Goal: Transaction & Acquisition: Obtain resource

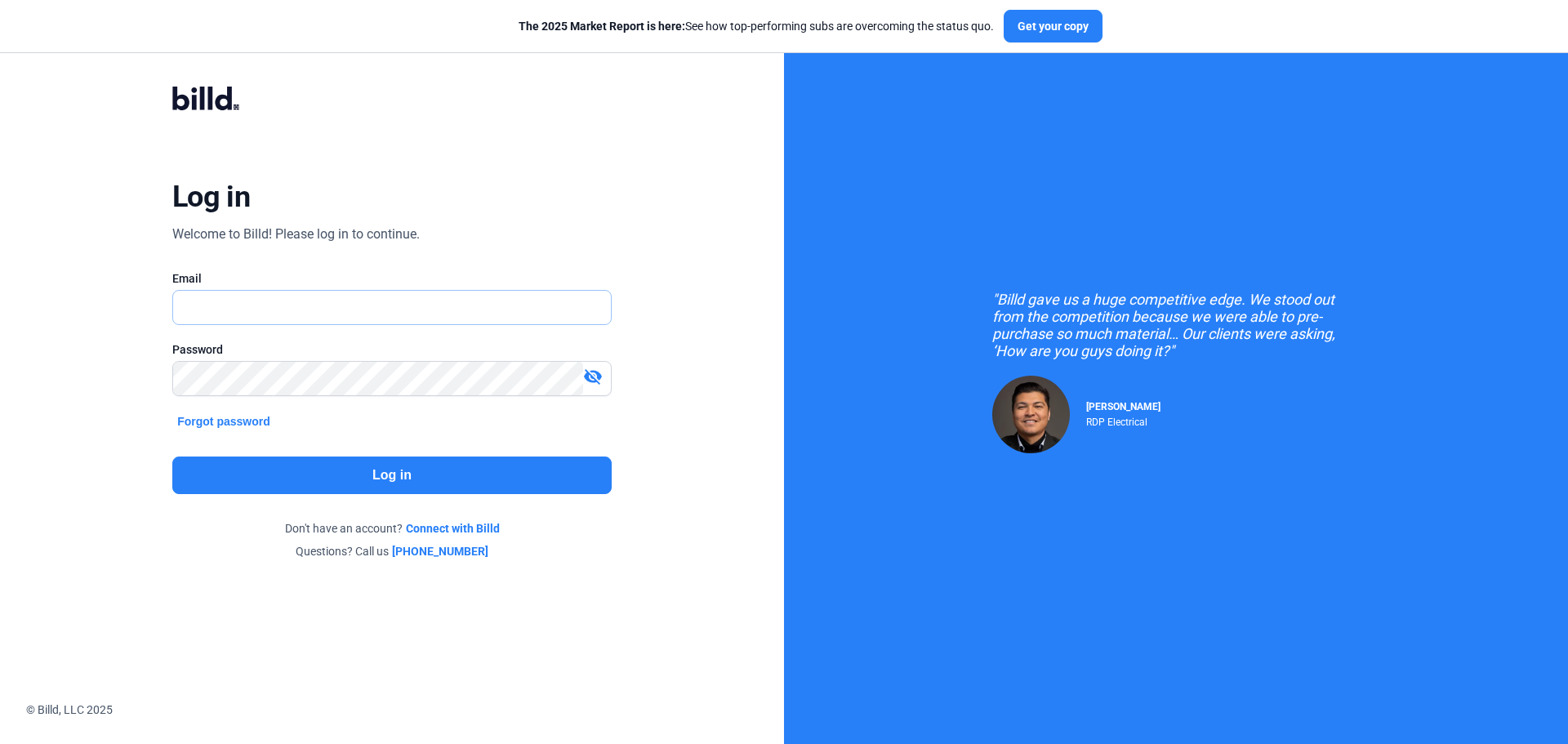
type input "[EMAIL_ADDRESS][DOMAIN_NAME]"
click at [380, 476] on button "Log in" at bounding box center [392, 475] width 439 height 37
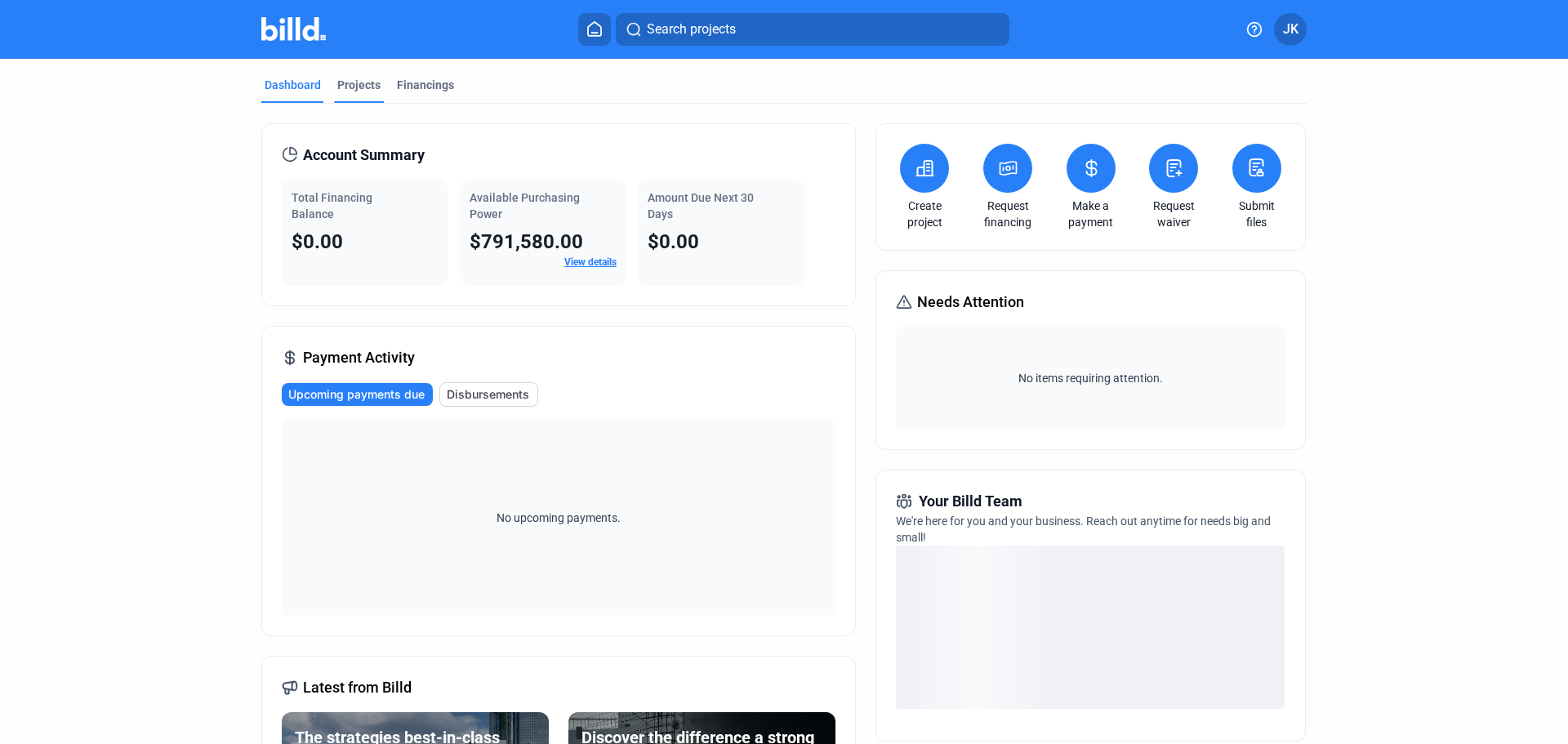
click at [364, 86] on div "Projects" at bounding box center [359, 84] width 43 height 17
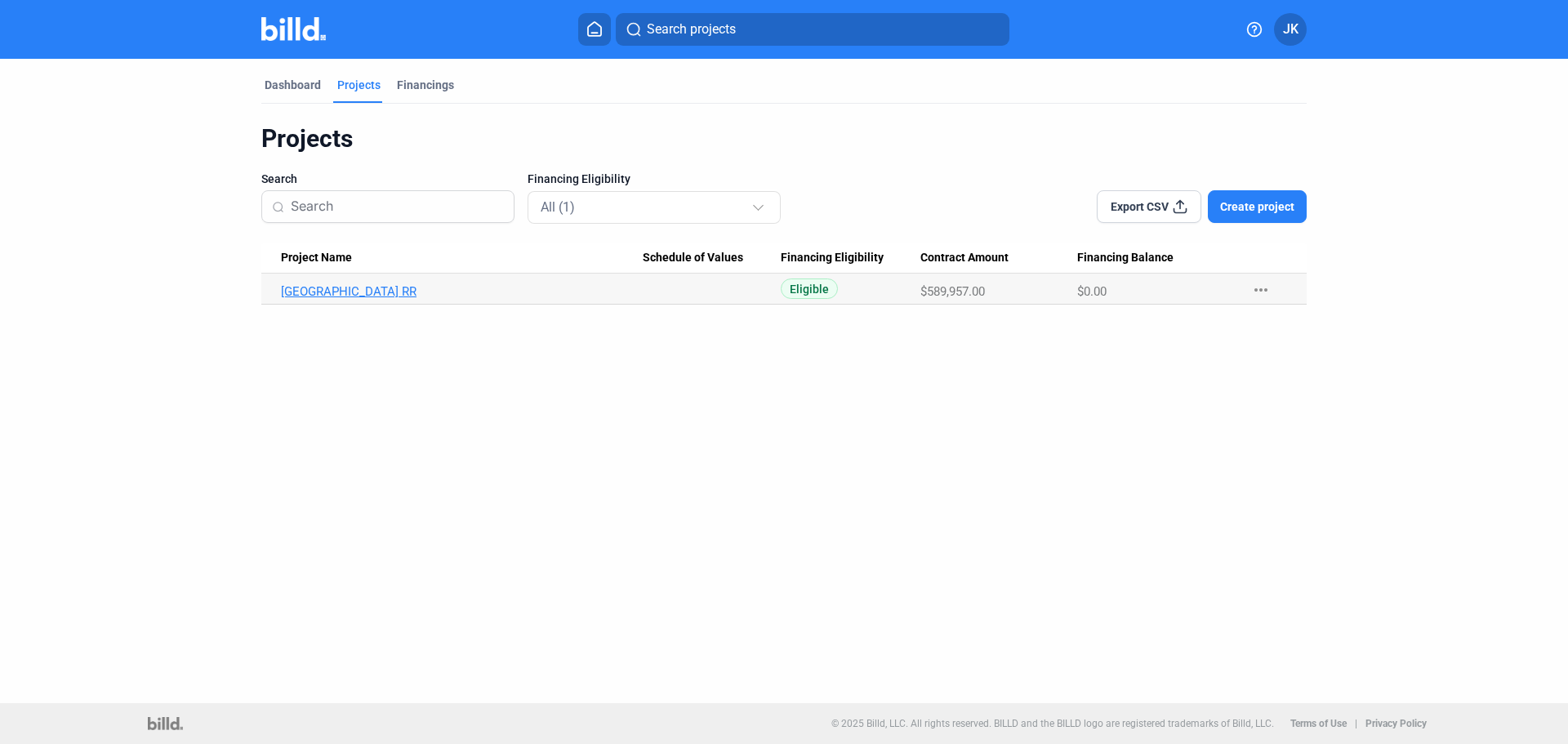
click at [345, 291] on link "[GEOGRAPHIC_DATA] RR" at bounding box center [462, 291] width 362 height 15
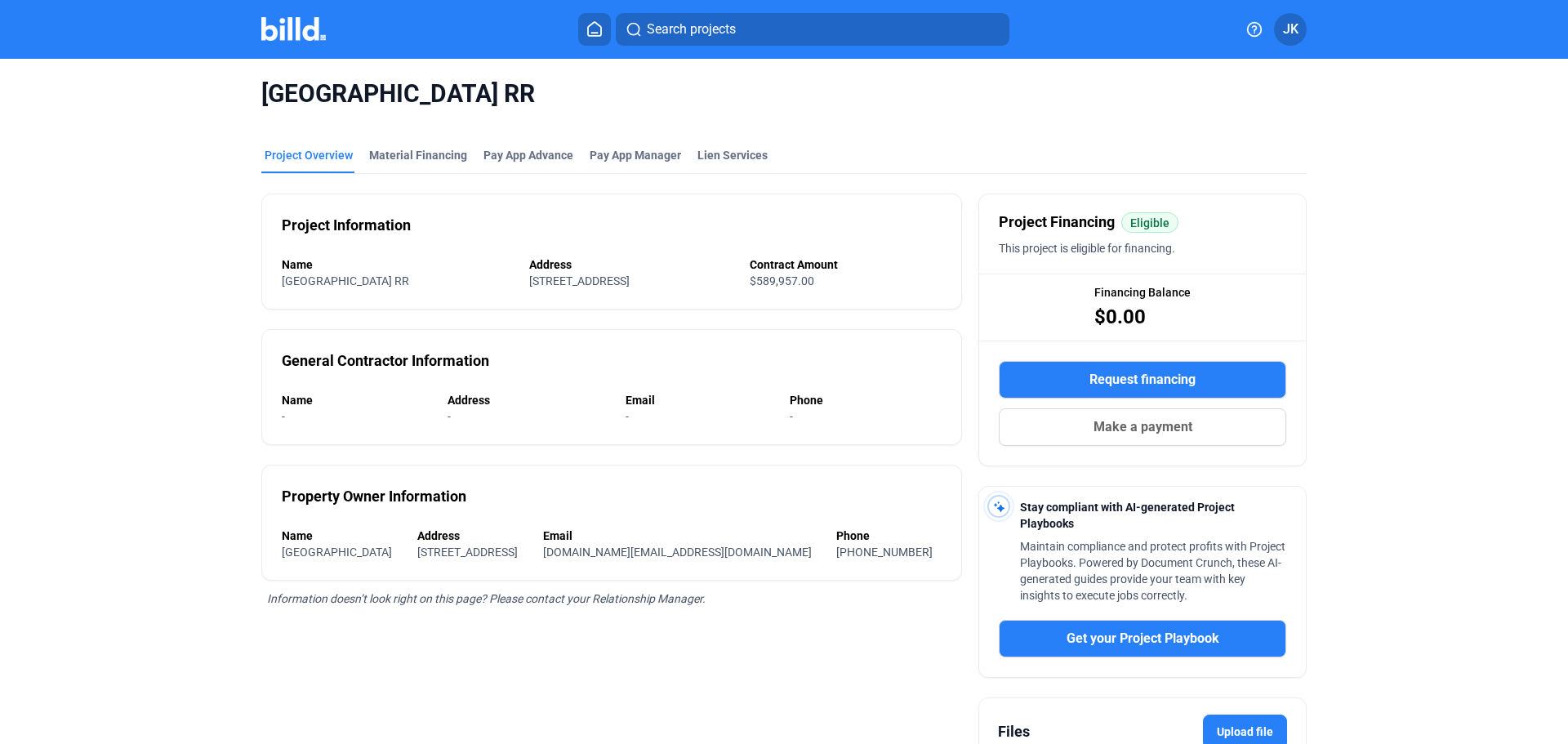
click at [1095, 377] on span "Request financing" at bounding box center [1143, 379] width 106 height 20
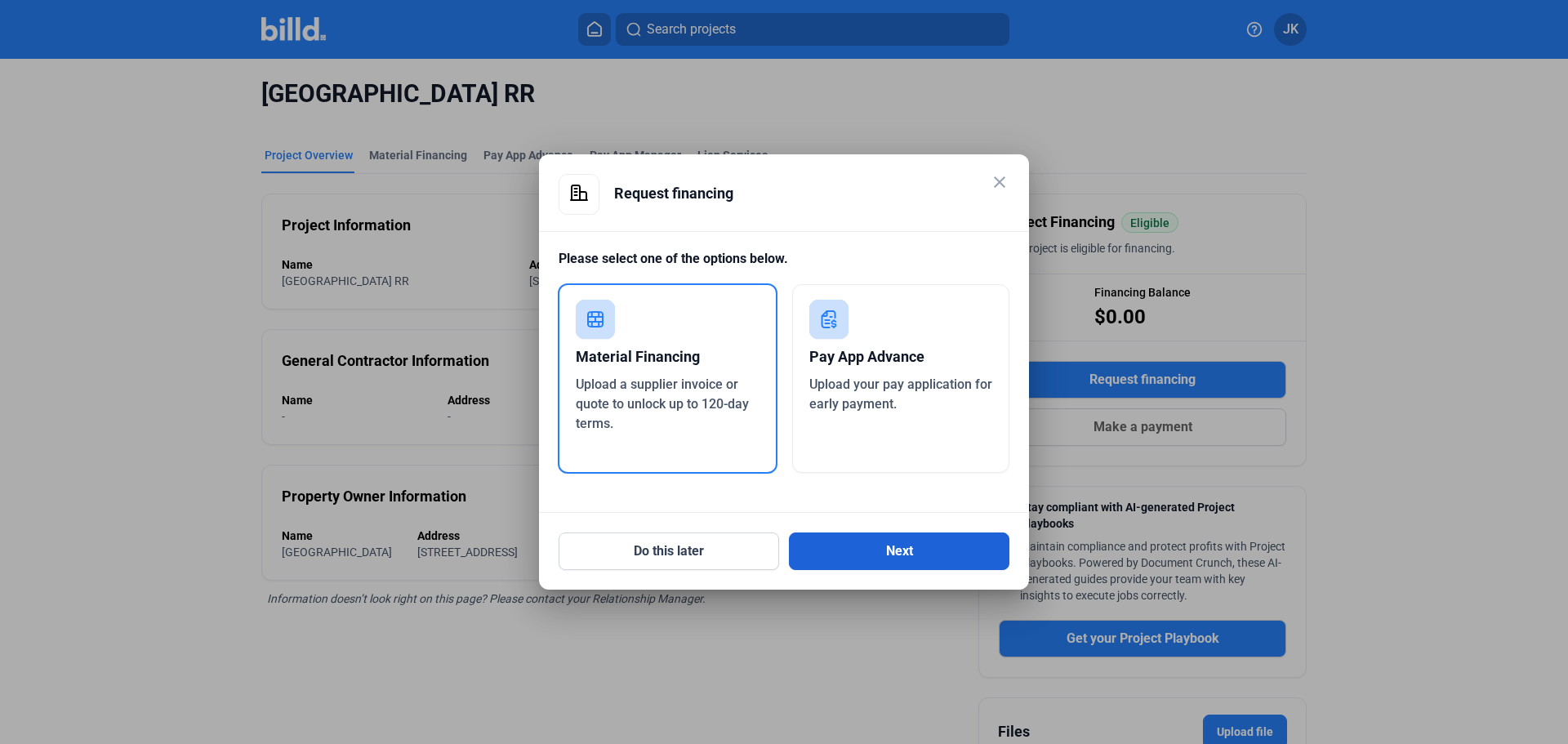
click at [848, 556] on button "Next" at bounding box center [899, 551] width 220 height 37
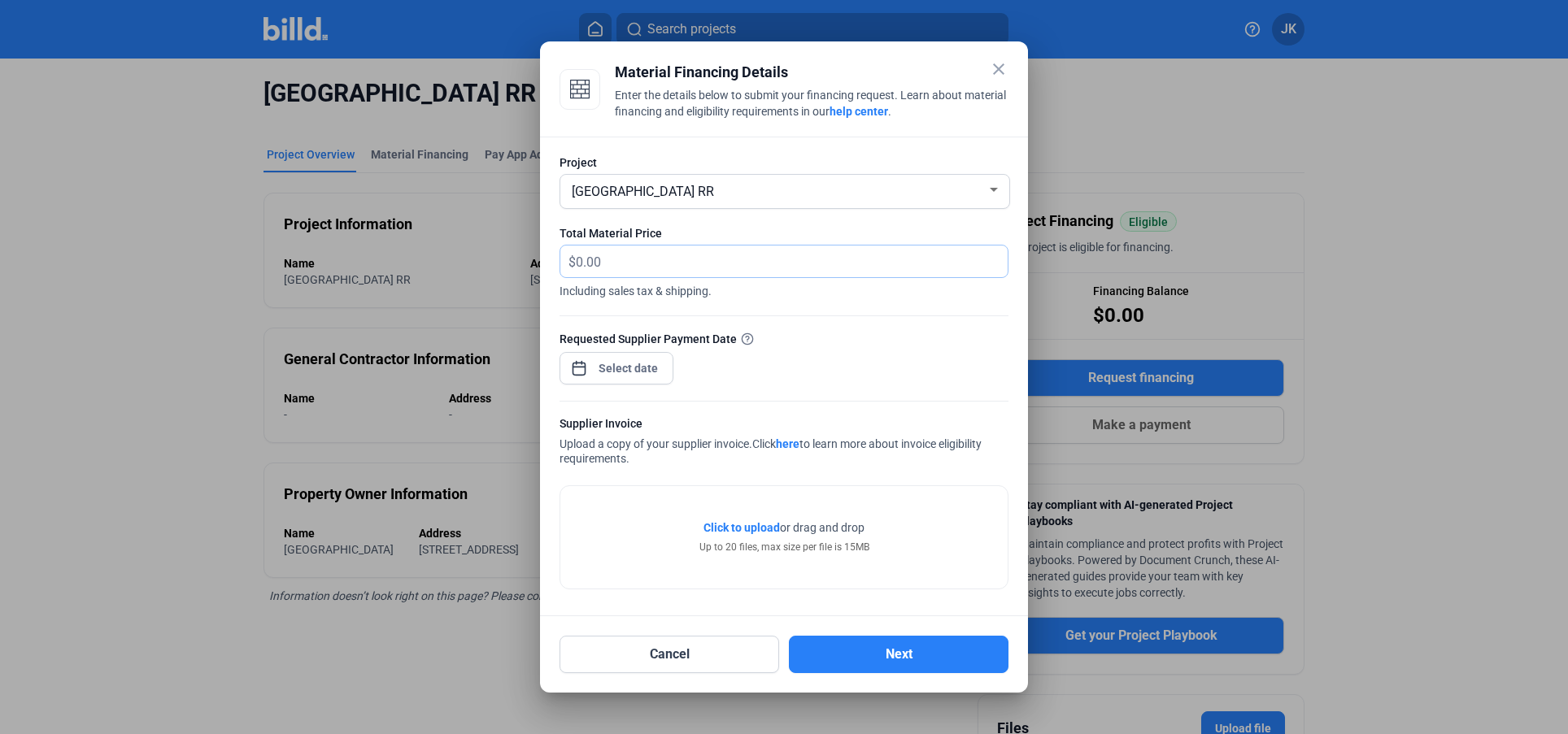
click at [640, 261] on input "text" at bounding box center [782, 262] width 413 height 31
click at [640, 261] on input "text" at bounding box center [792, 262] width 432 height 31
drag, startPoint x: 631, startPoint y: 263, endPoint x: 530, endPoint y: 250, distance: 101.8
click at [530, 250] on div "close Material Financing Details Enter the details below to submit your financi…" at bounding box center [784, 367] width 1568 height 734
click at [627, 256] on input "text" at bounding box center [792, 262] width 432 height 31
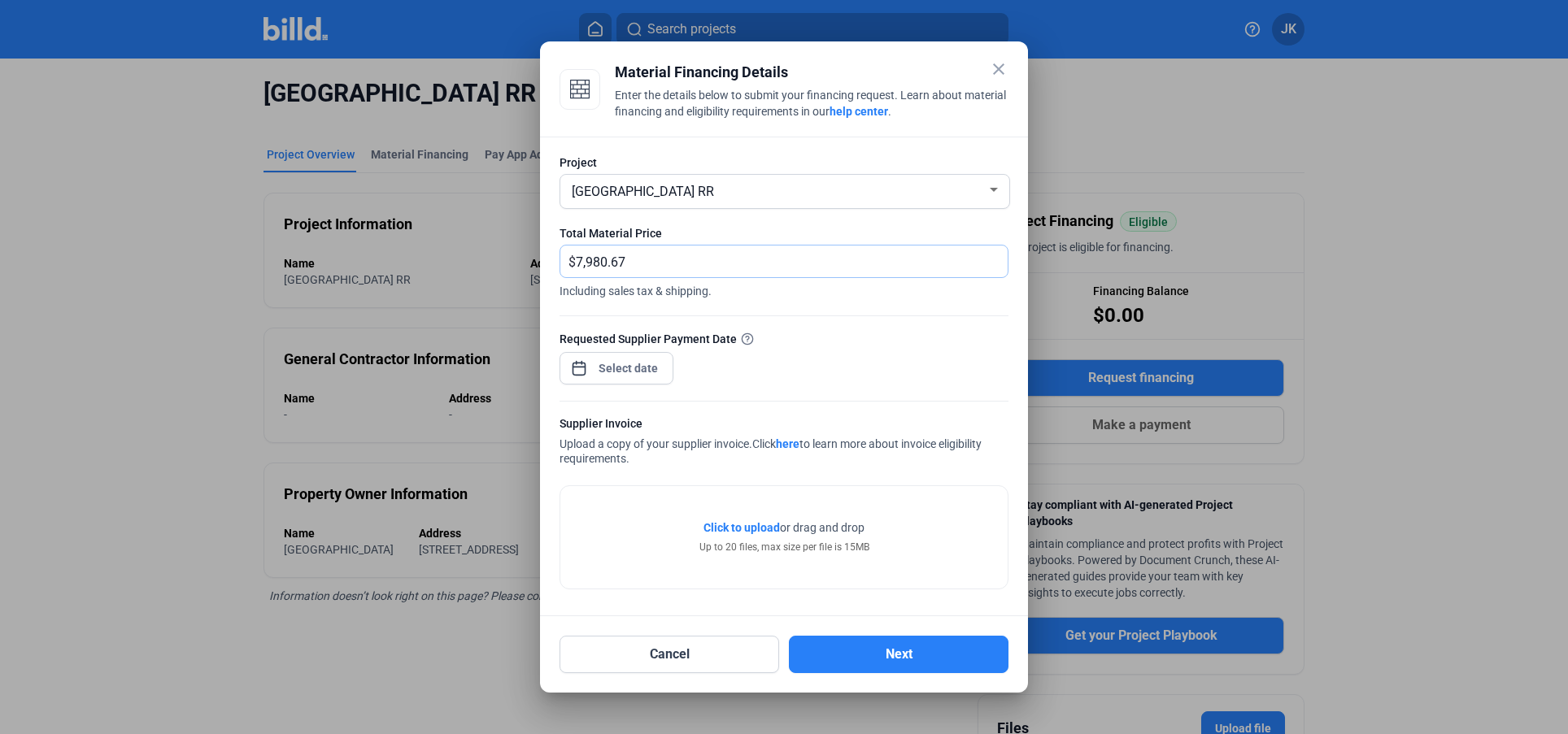
type input "7,980.67"
click at [626, 368] on div "close Material Financing Details Enter the details below to submit your financi…" at bounding box center [784, 367] width 1568 height 734
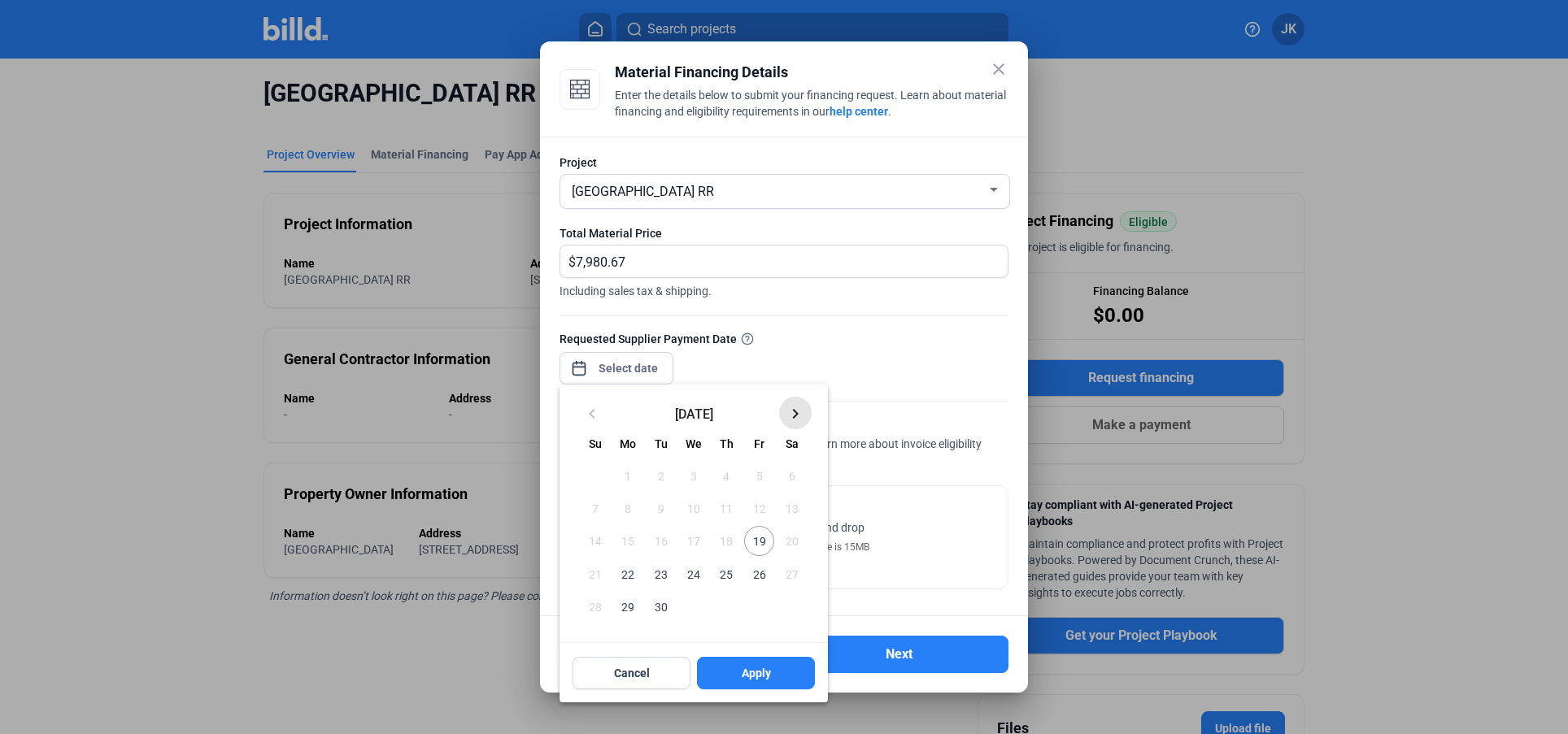
click at [800, 414] on mat-icon "keyboard_arrow_right" at bounding box center [796, 414] width 20 height 20
click at [591, 410] on mat-icon "keyboard_arrow_left" at bounding box center [593, 414] width 20 height 20
click at [799, 413] on mat-icon "keyboard_arrow_right" at bounding box center [796, 414] width 20 height 20
click at [758, 478] on span "3" at bounding box center [759, 475] width 29 height 29
click at [718, 362] on div at bounding box center [784, 367] width 1568 height 734
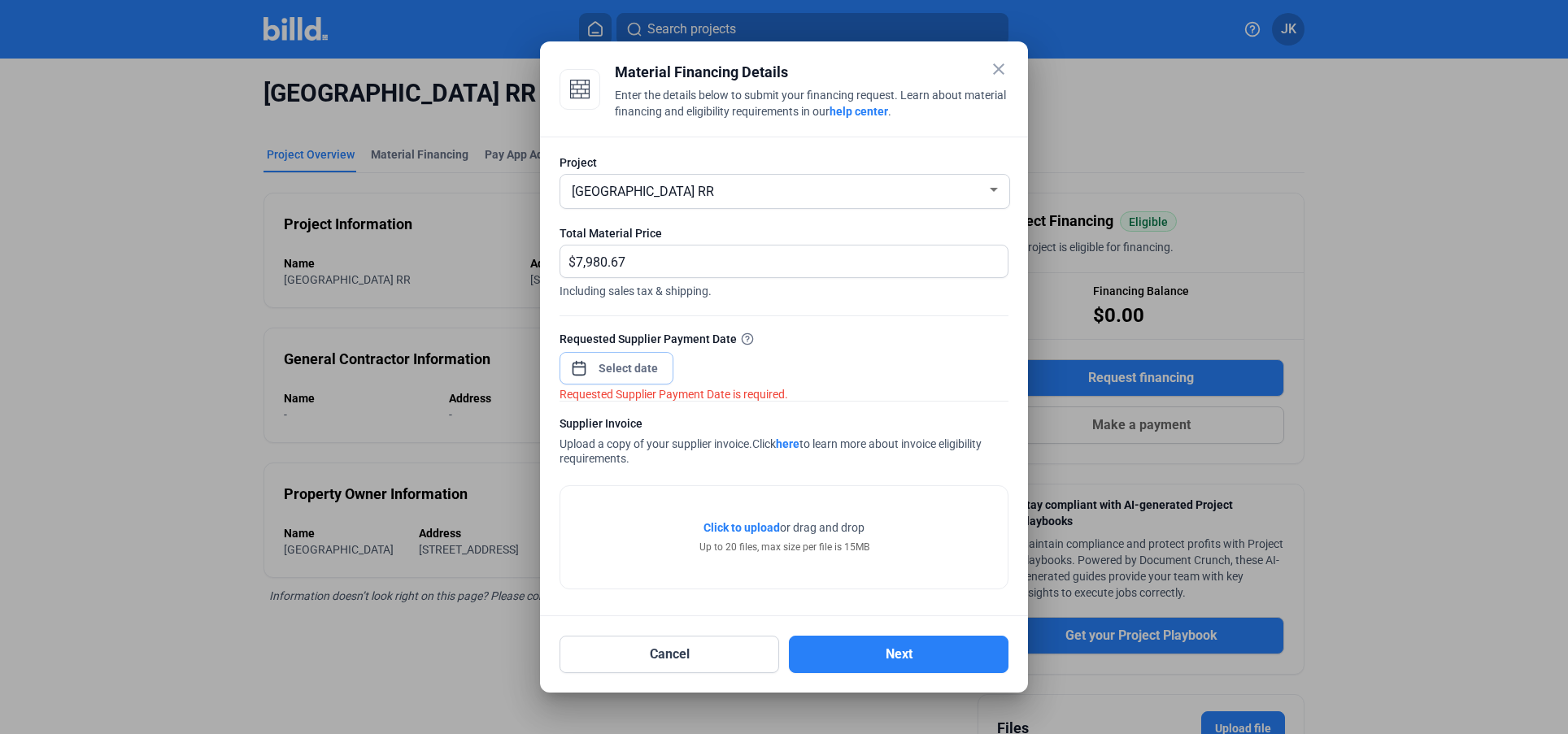
click at [646, 376] on input at bounding box center [629, 368] width 70 height 20
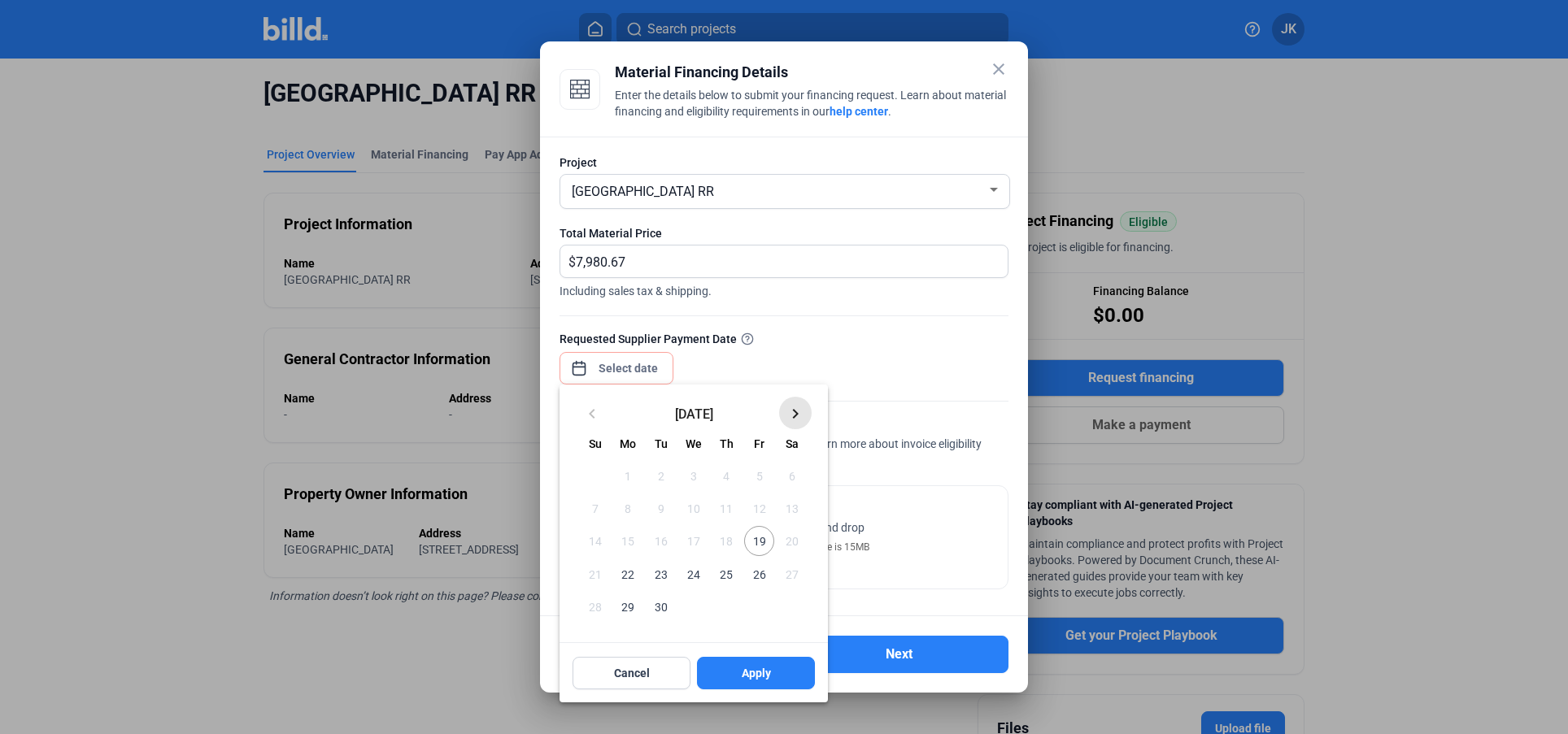
click at [796, 420] on mat-icon "keyboard_arrow_right" at bounding box center [796, 414] width 20 height 20
click at [762, 480] on span "3" at bounding box center [759, 475] width 29 height 29
click at [754, 680] on span "Apply" at bounding box center [757, 673] width 29 height 17
click at [842, 352] on div at bounding box center [784, 367] width 1568 height 734
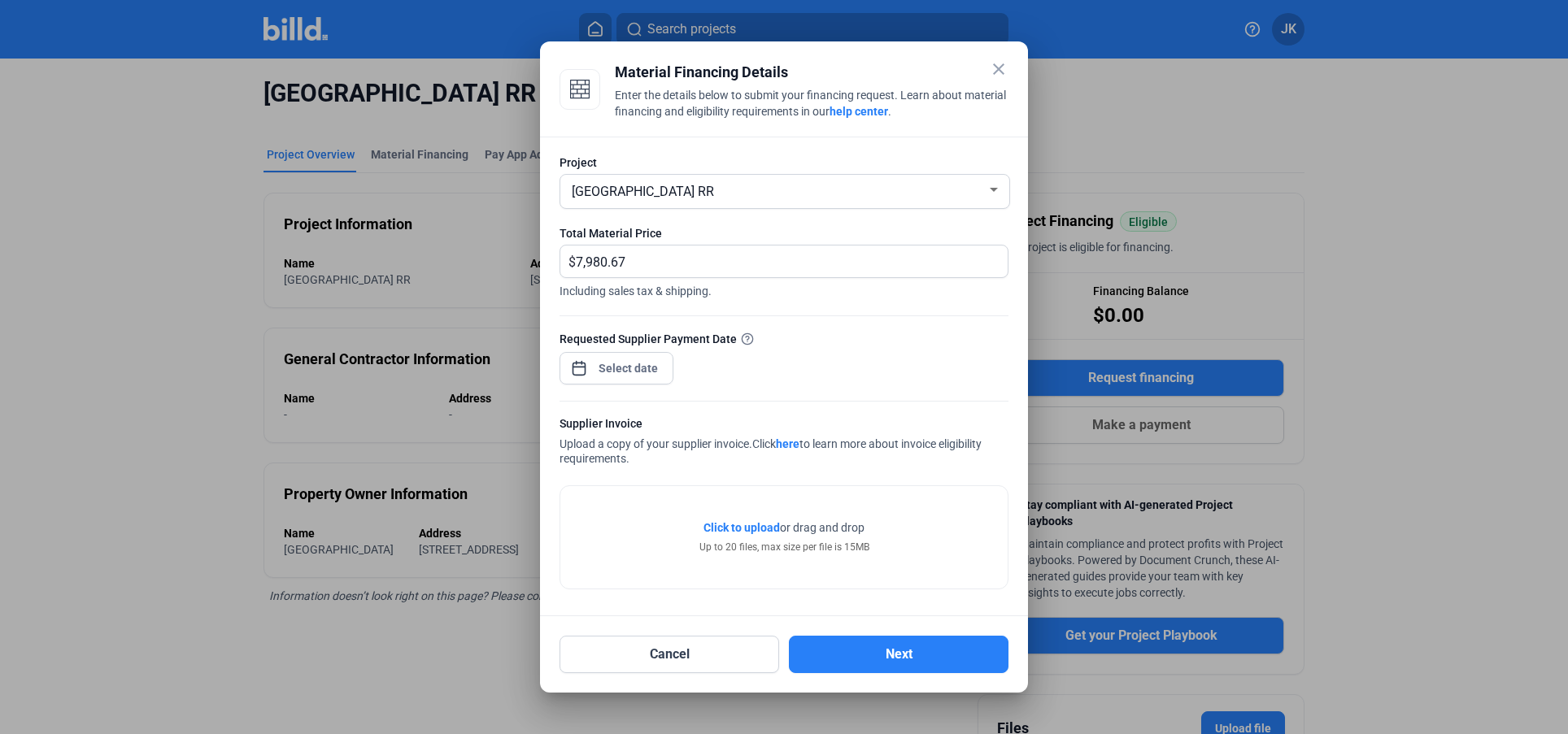
click at [754, 529] on span "Click to upload" at bounding box center [742, 527] width 76 height 13
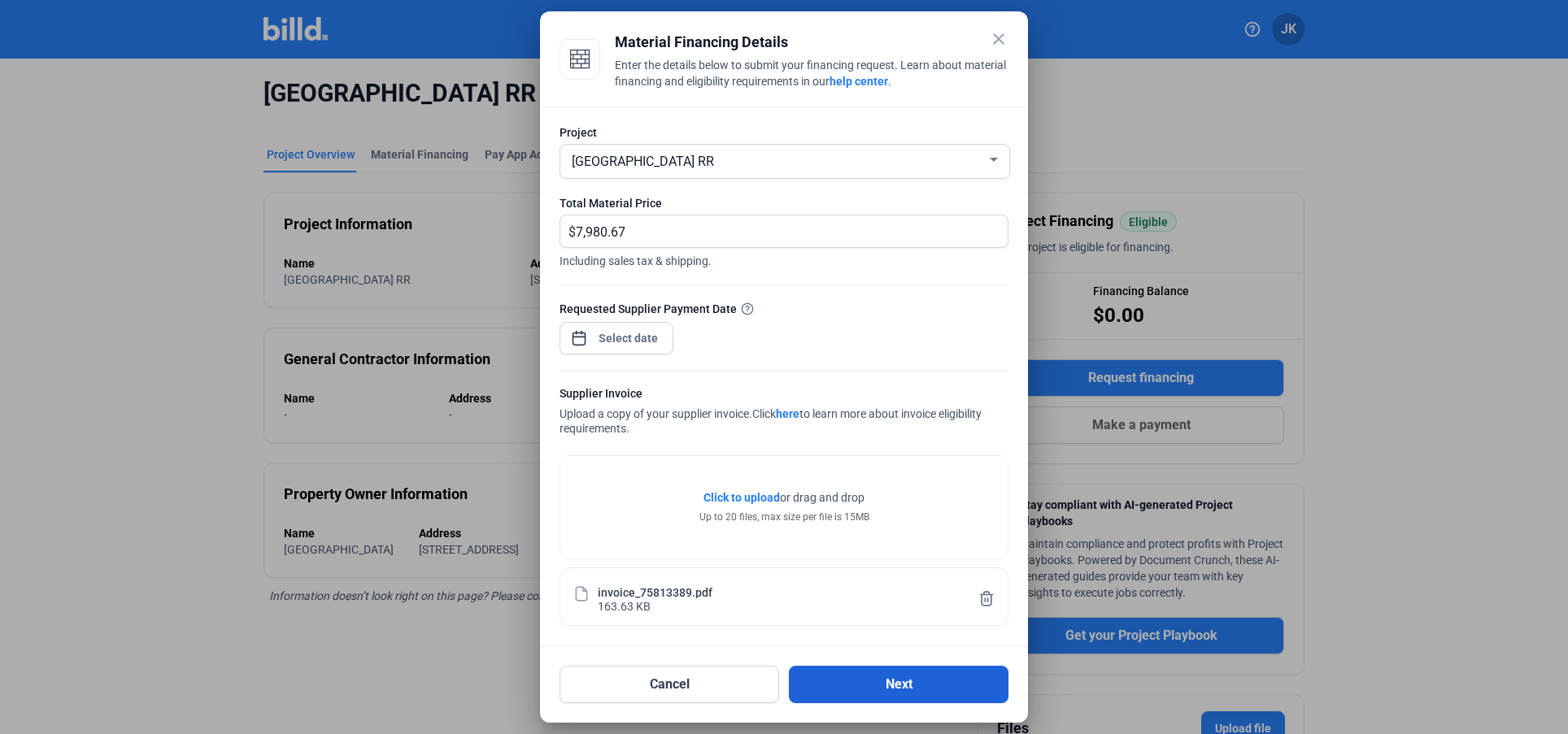
click at [852, 685] on button "Next" at bounding box center [898, 684] width 220 height 37
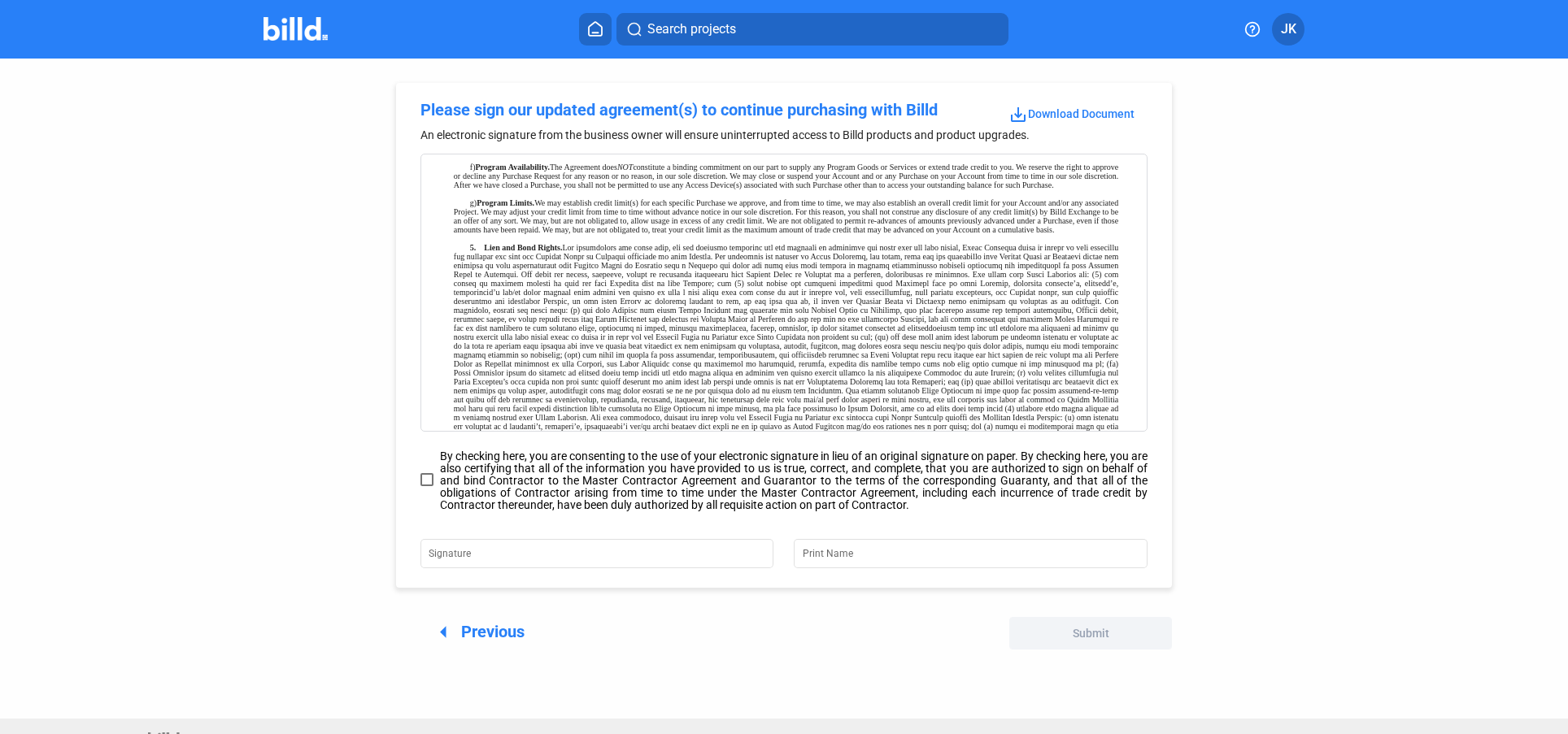
scroll to position [895, 0]
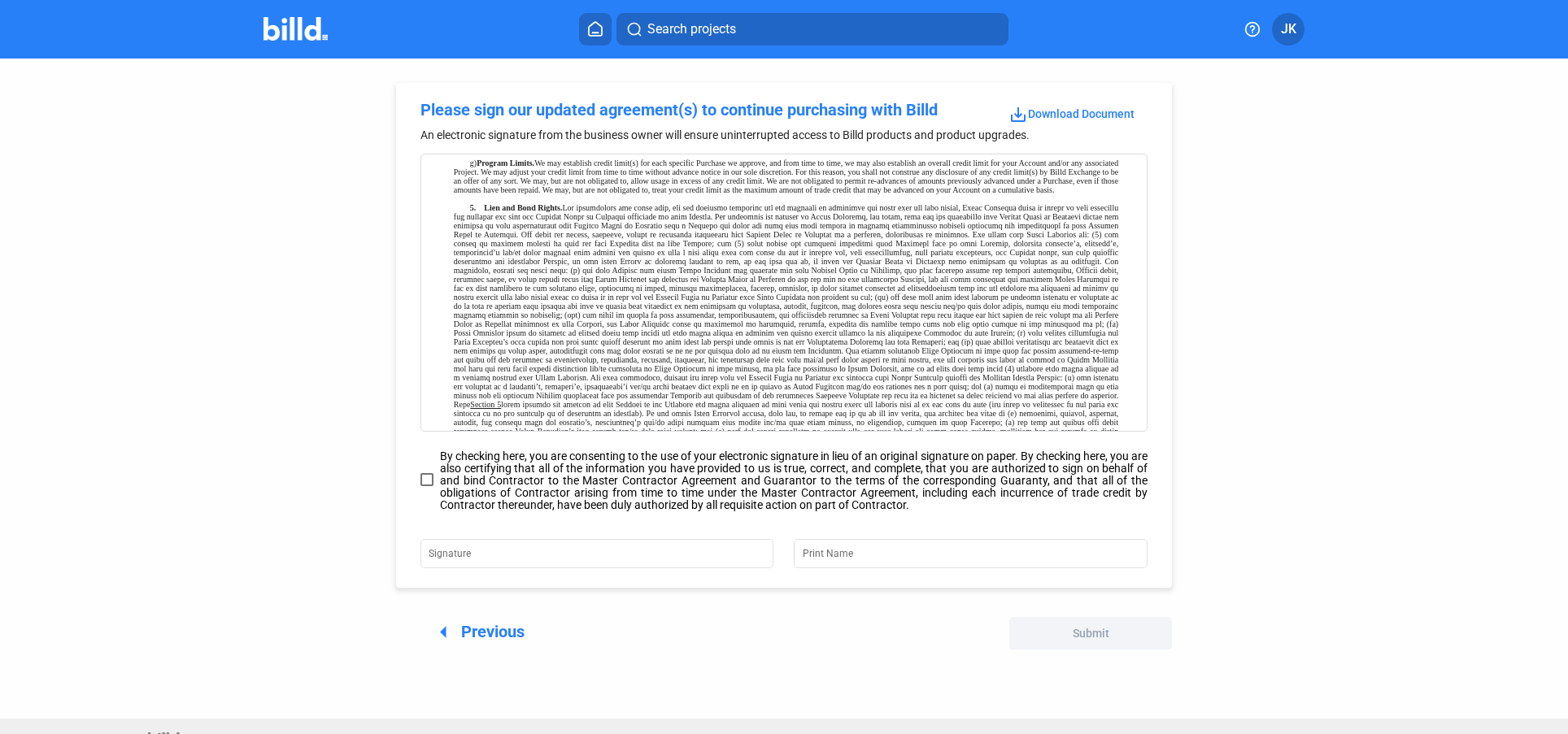
drag, startPoint x: 480, startPoint y: 224, endPoint x: 565, endPoint y: 227, distance: 85.1
click at [565, 227] on div "5. Lien and Bond Rights. Section 5" at bounding box center [786, 346] width 665 height 286
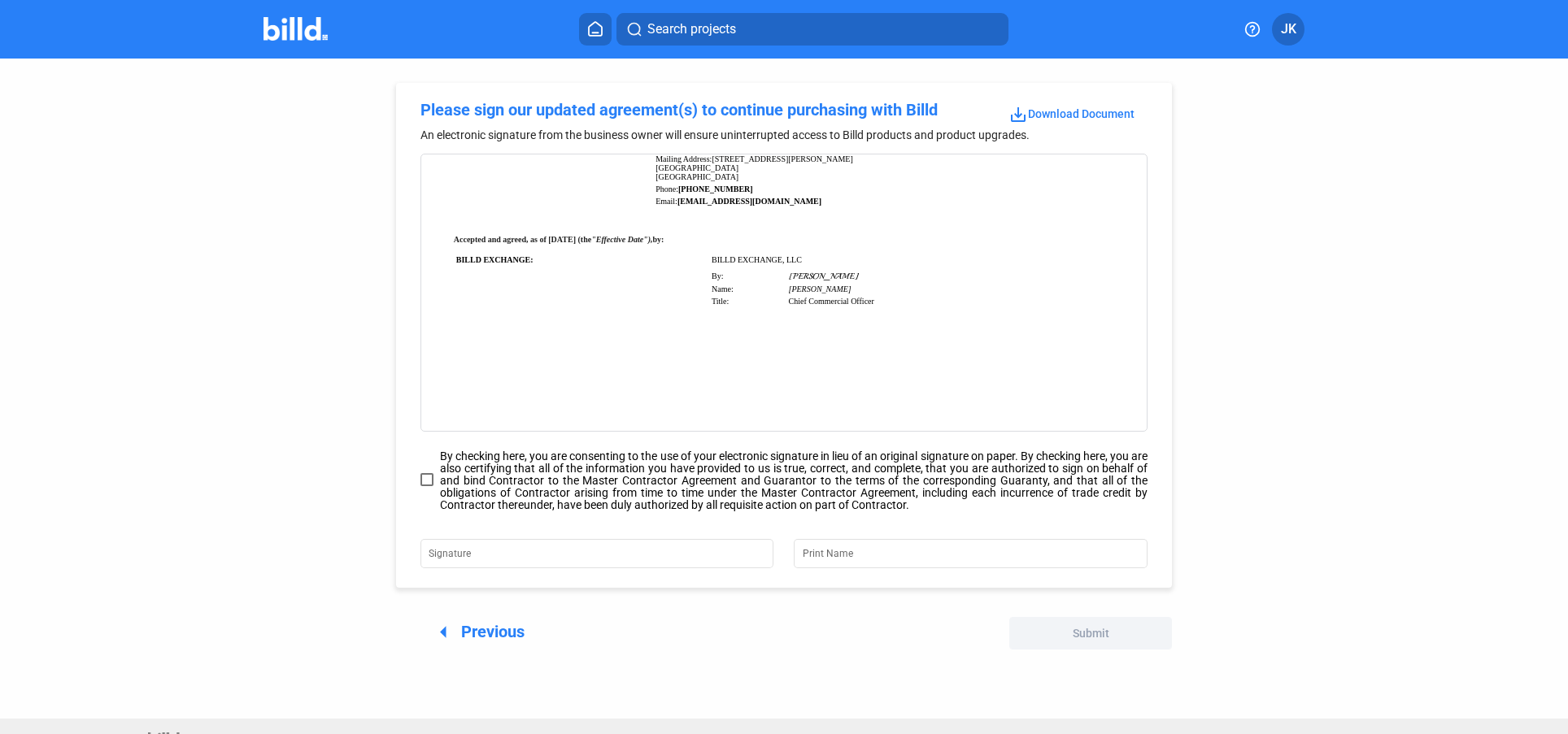
scroll to position [5286, 0]
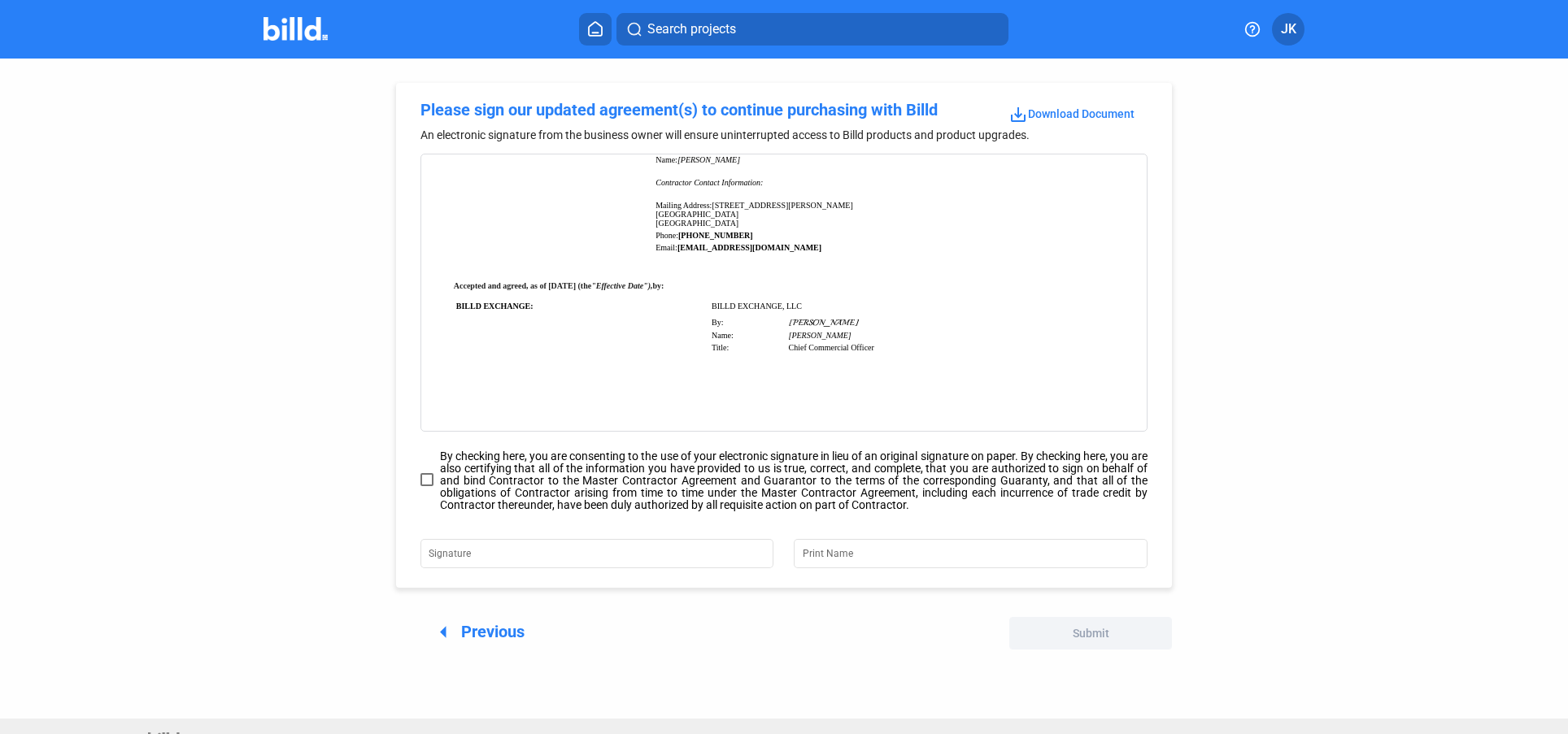
click at [421, 480] on span at bounding box center [427, 479] width 13 height 13
click at [0, 0] on input "By checking here, you are consenting to the use of your electronic signature in…" at bounding box center [0, 0] width 0 height 0
click at [507, 556] on input "Signature" at bounding box center [587, 551] width 317 height 22
type input "[PERSON_NAME]"
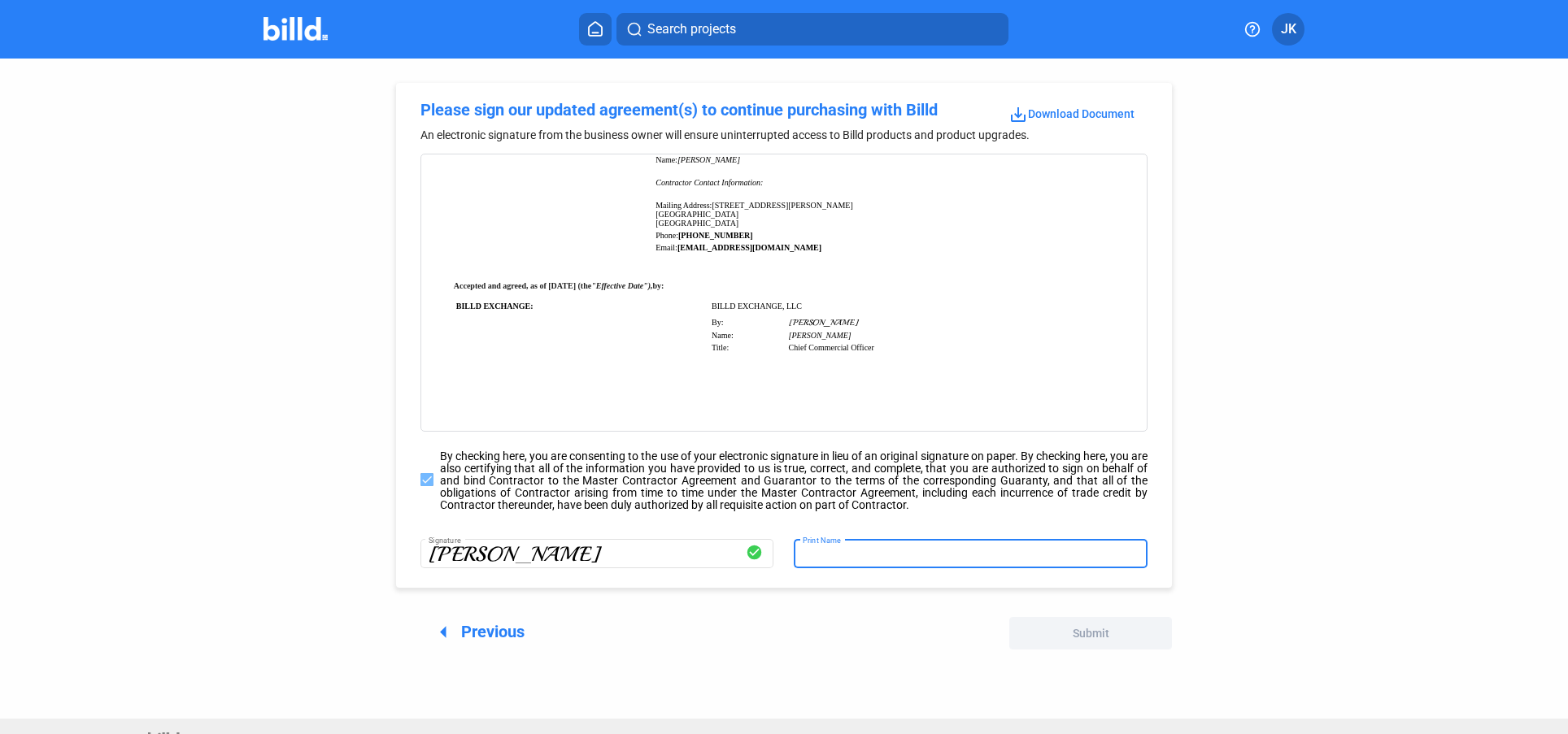
click at [903, 549] on input "Print Name" at bounding box center [970, 551] width 337 height 22
type input "[PERSON_NAME]"
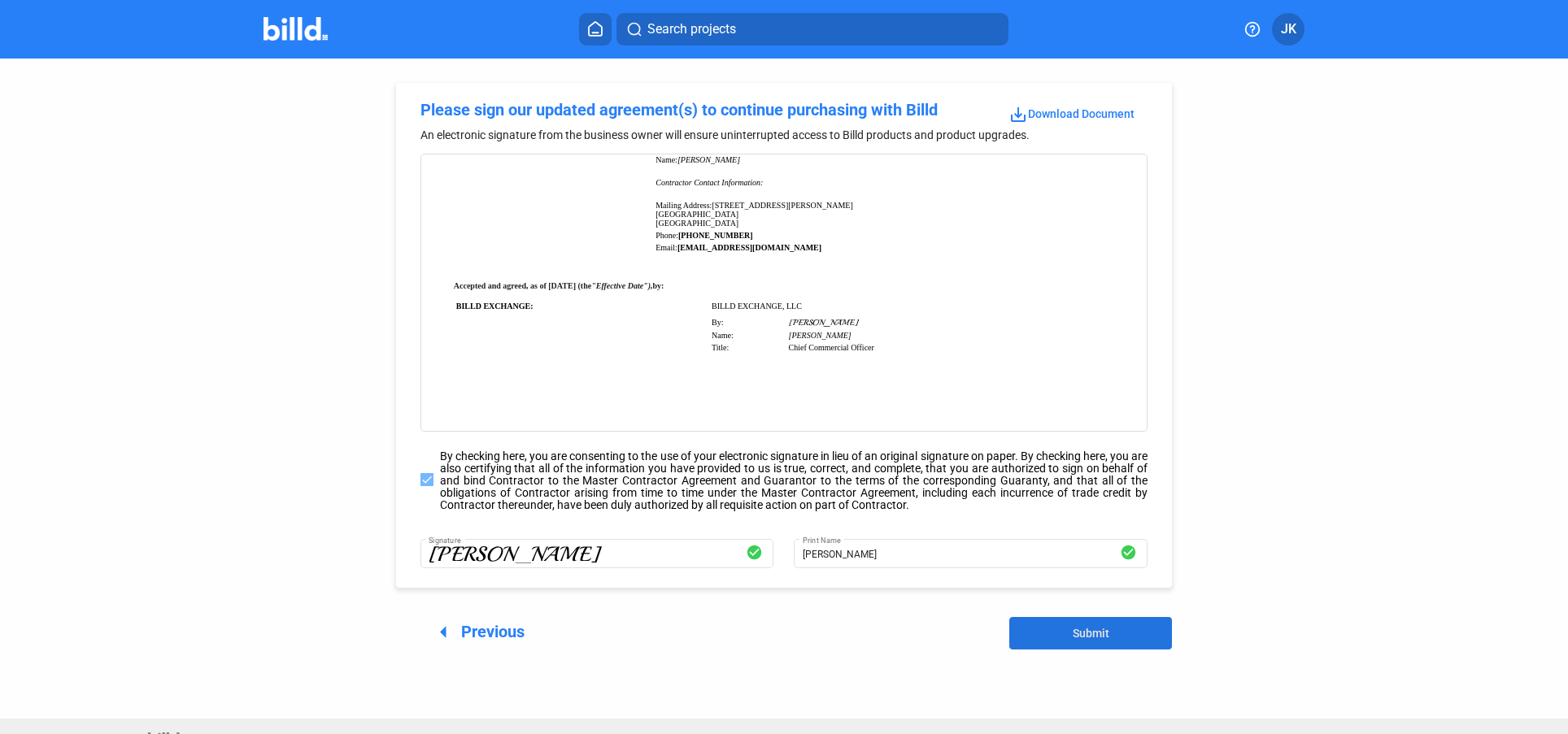
click at [1098, 631] on span "Submit" at bounding box center [1091, 632] width 36 height 13
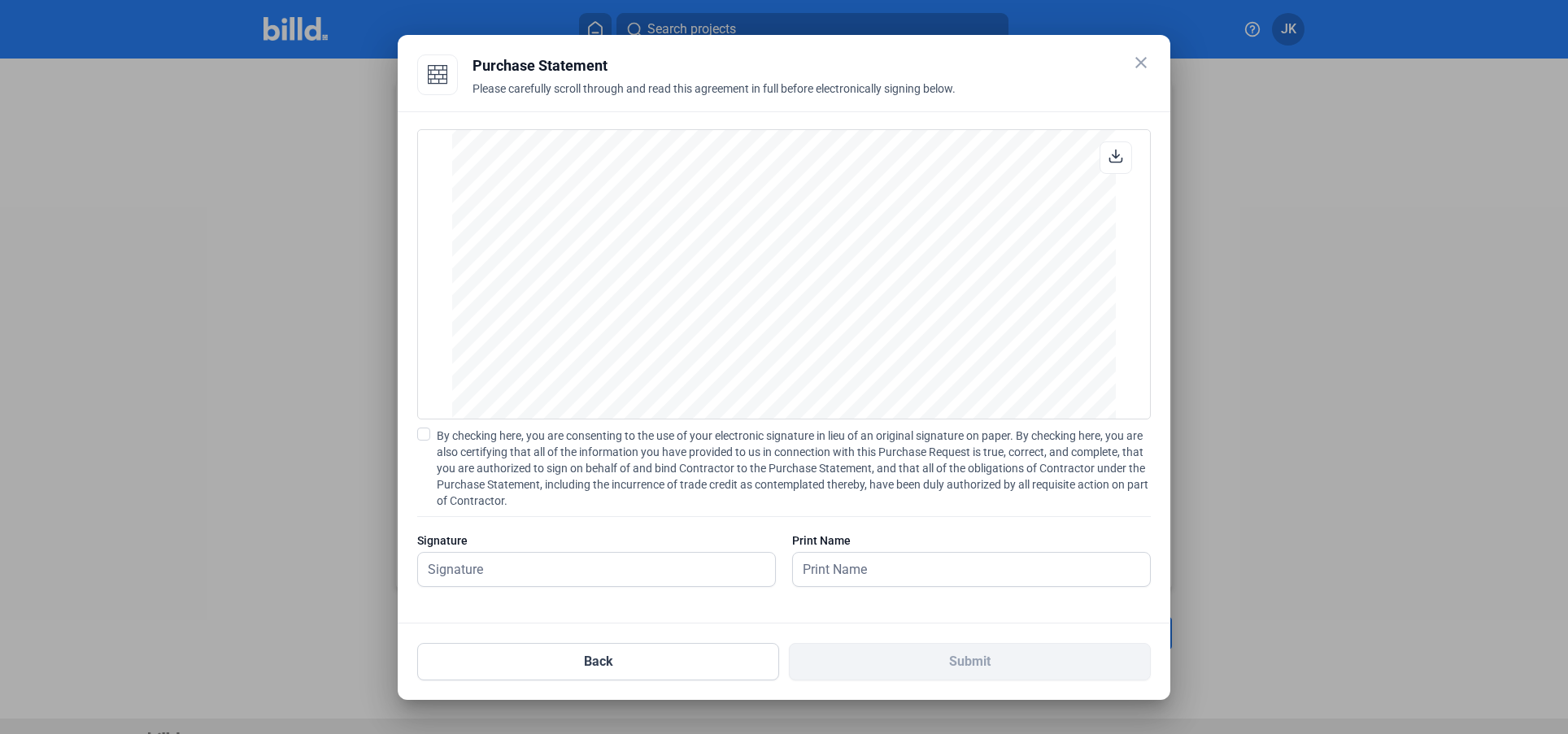
scroll to position [1350, 0]
click at [428, 439] on span at bounding box center [423, 433] width 13 height 13
click at [0, 0] on input "By checking here, you are consenting to the use of your electronic signature in…" at bounding box center [0, 0] width 0 height 0
drag, startPoint x: 490, startPoint y: 573, endPoint x: 486, endPoint y: 563, distance: 10.8
click at [488, 568] on input "text" at bounding box center [597, 570] width 357 height 33
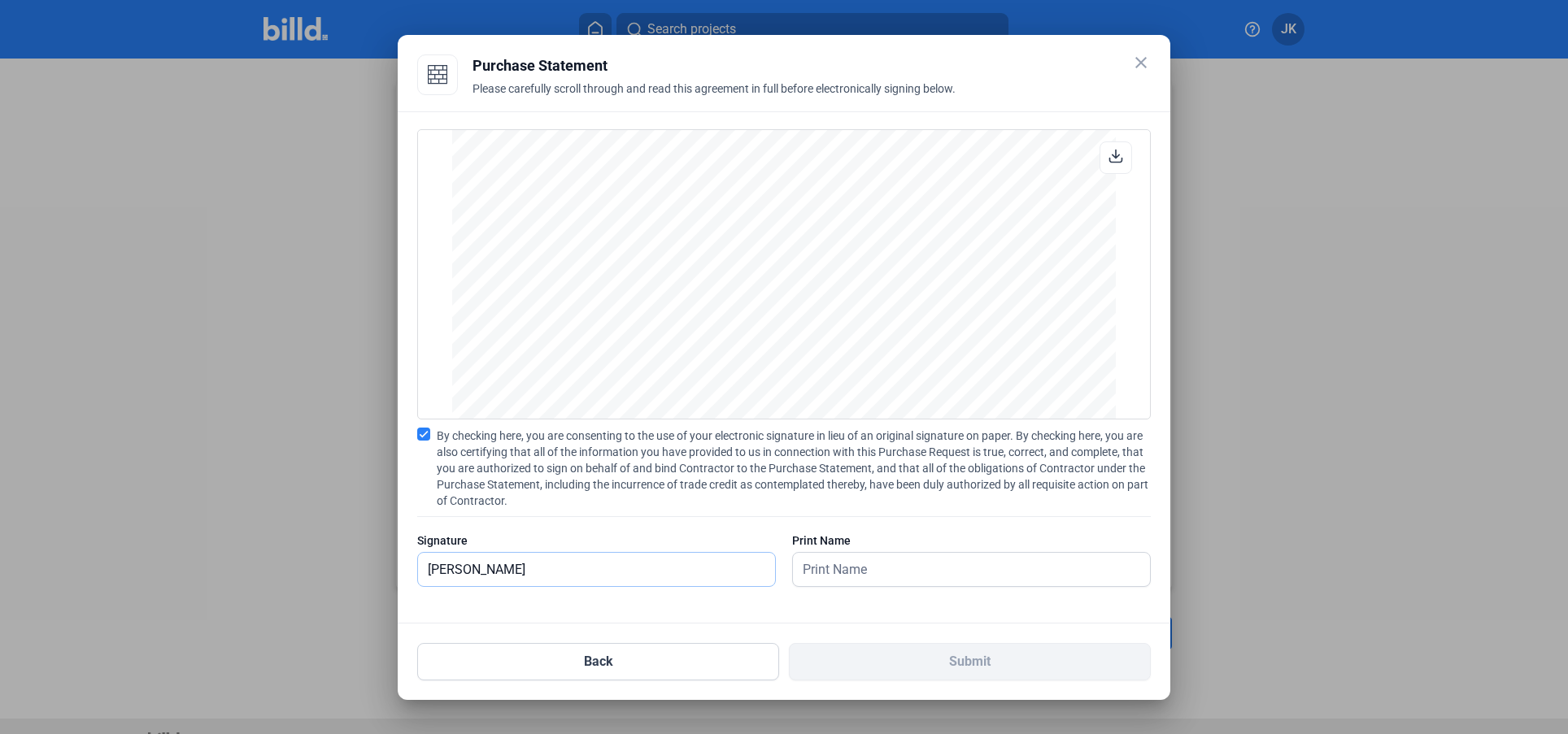
type input "[PERSON_NAME]"
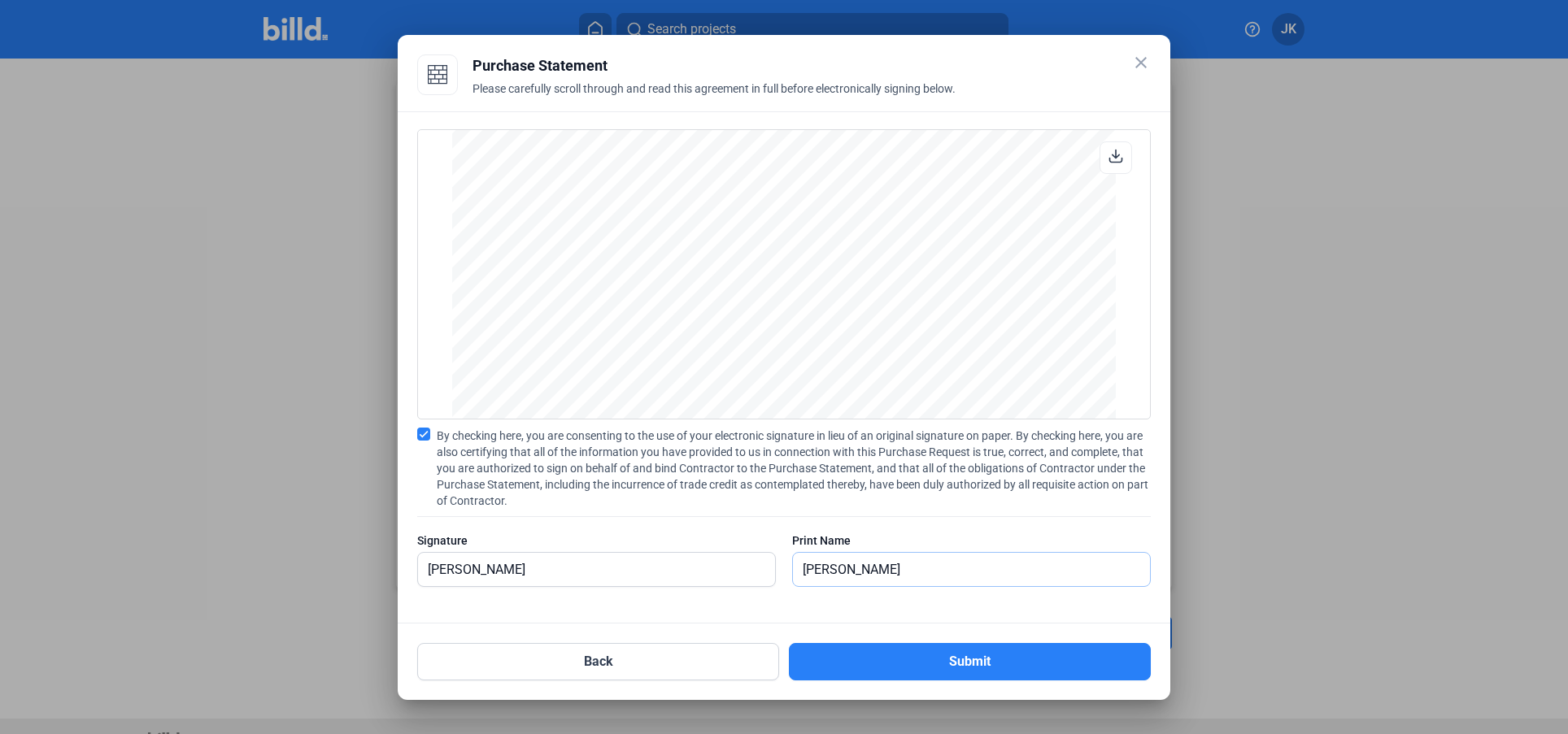
scroll to position [862, 0]
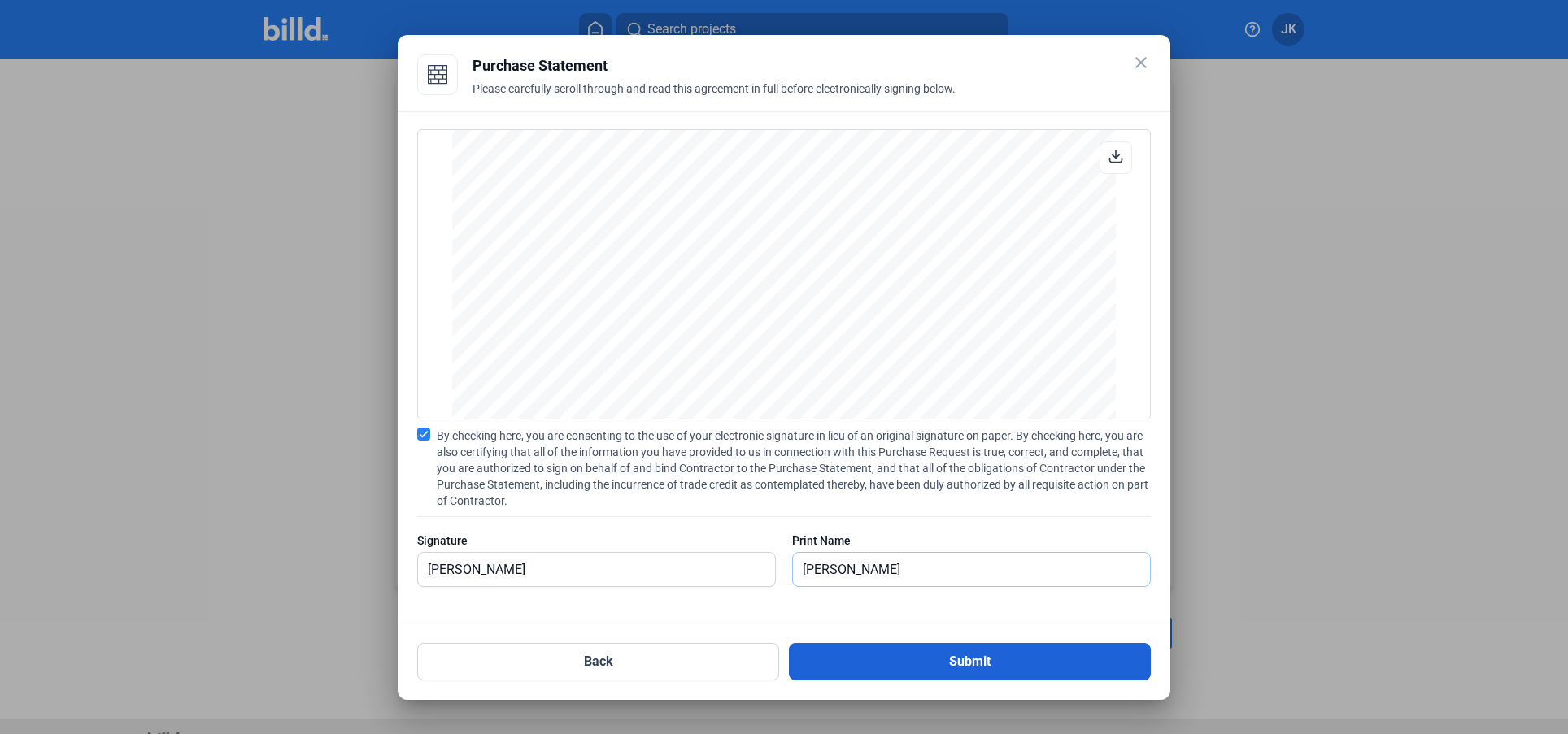
type input "[PERSON_NAME]"
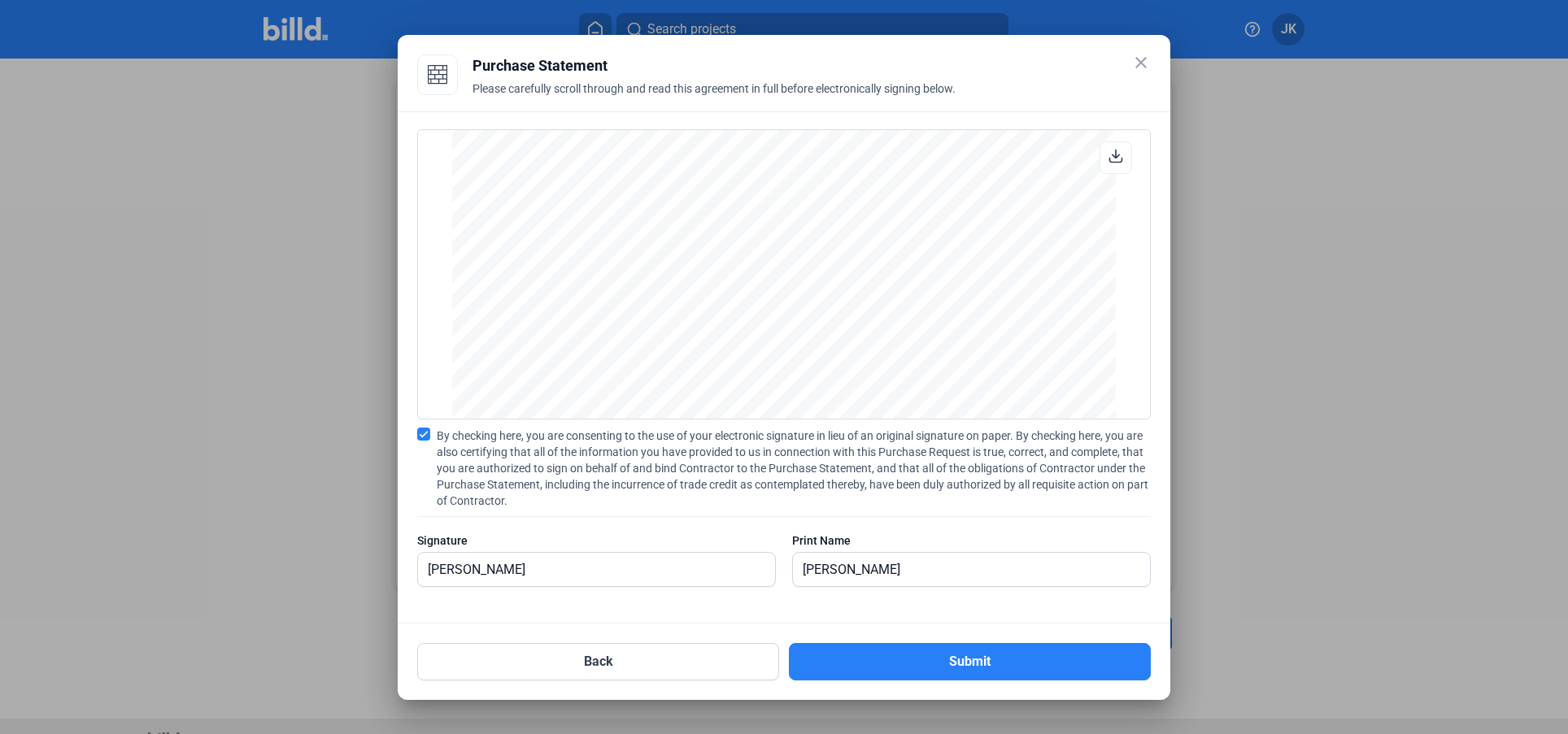
drag, startPoint x: 933, startPoint y: 666, endPoint x: 878, endPoint y: 446, distance: 226.8
click at [879, 449] on div "close Purchase Statement Please carefully scroll through and read this agreemen…" at bounding box center [784, 368] width 734 height 627
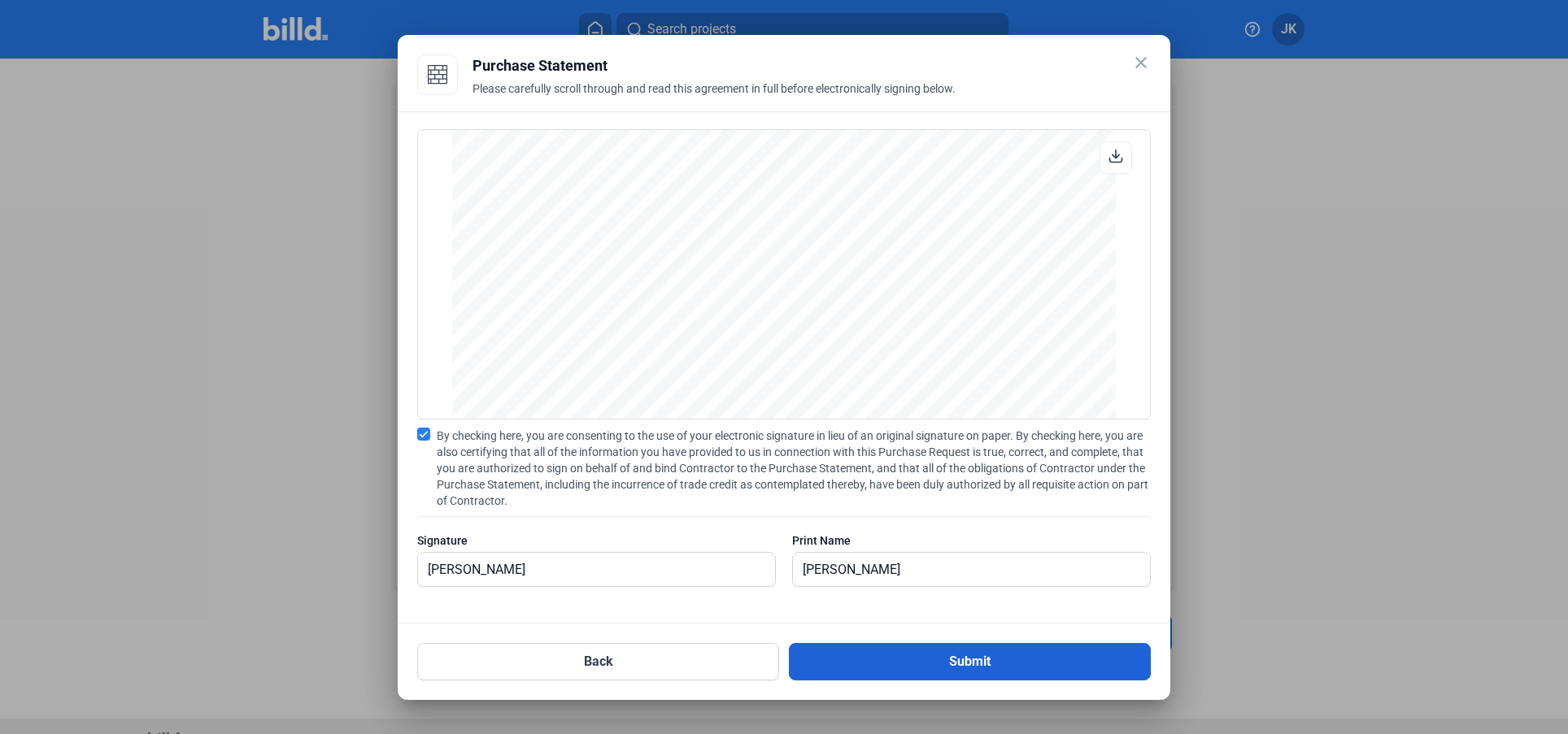
click at [887, 653] on button "Submit" at bounding box center [970, 662] width 362 height 37
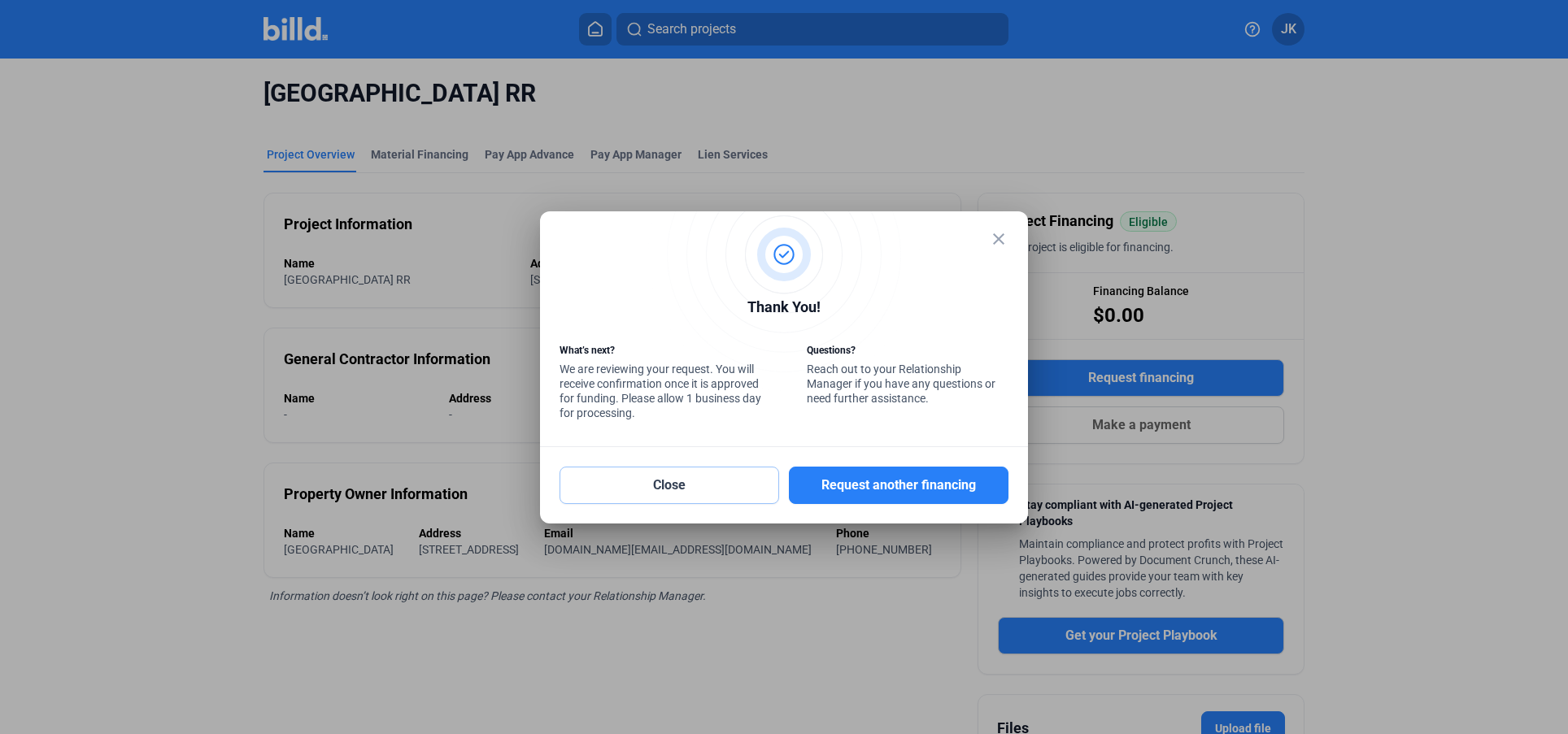
drag, startPoint x: 731, startPoint y: 480, endPoint x: 749, endPoint y: 385, distance: 96.7
click at [749, 385] on div "close Thank You! What’s next? We are reviewing your request. You will receive c…" at bounding box center [784, 368] width 449 height 273
click at [661, 492] on button "Close" at bounding box center [669, 485] width 220 height 37
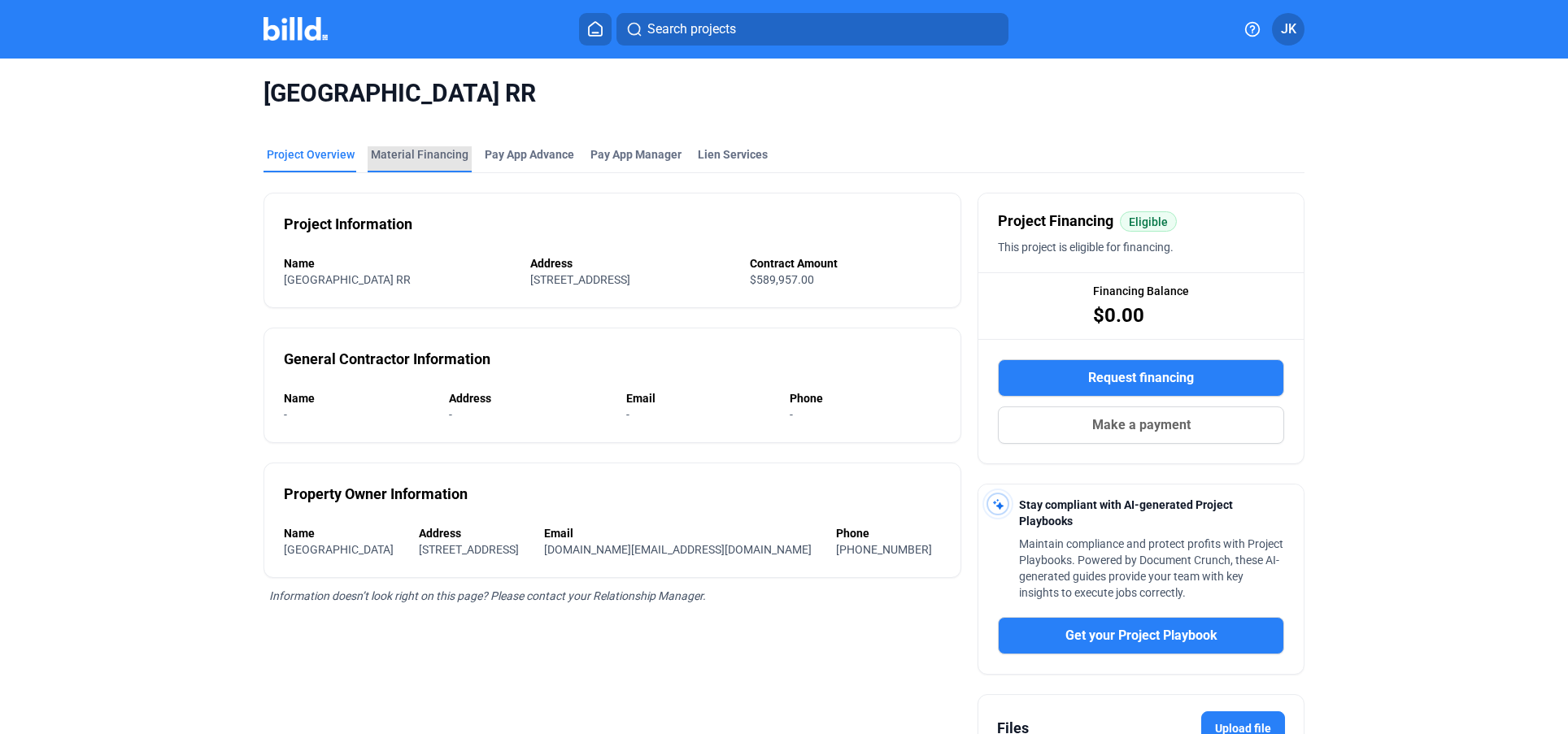
click at [418, 162] on div "Material Financing" at bounding box center [420, 154] width 98 height 17
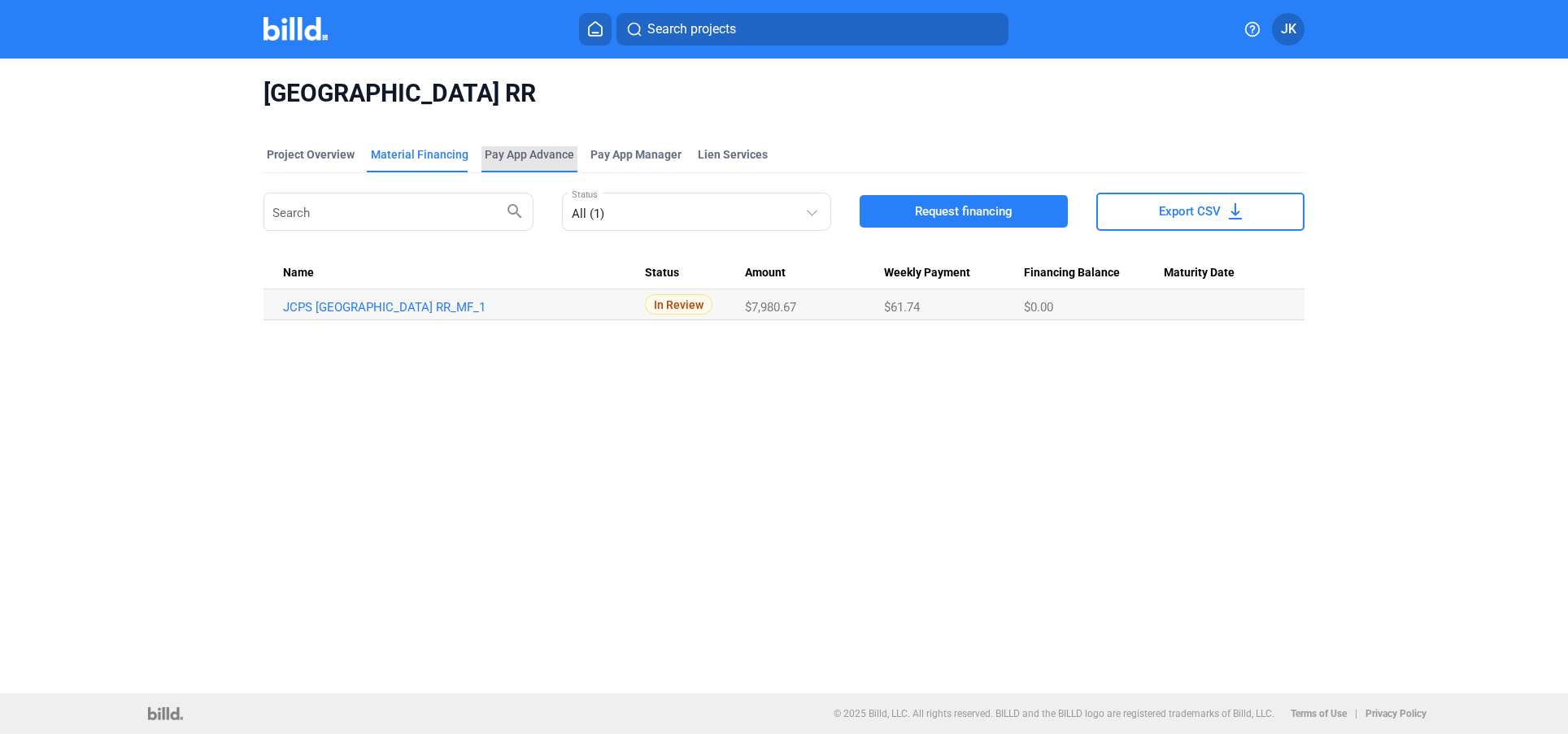
click at [529, 153] on div "Pay App Advance" at bounding box center [530, 154] width 90 height 17
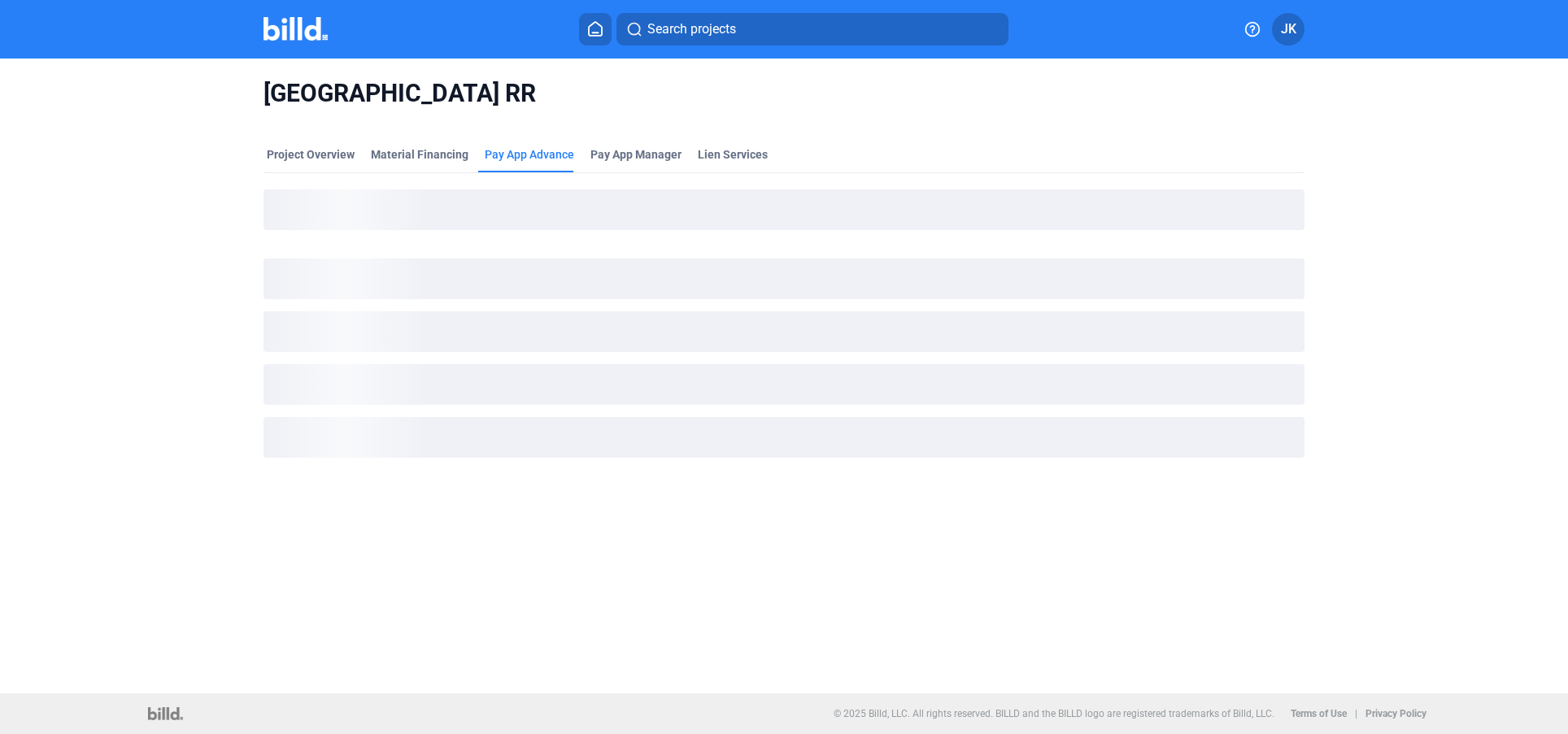
click at [1286, 36] on span "JK" at bounding box center [1289, 29] width 16 height 20
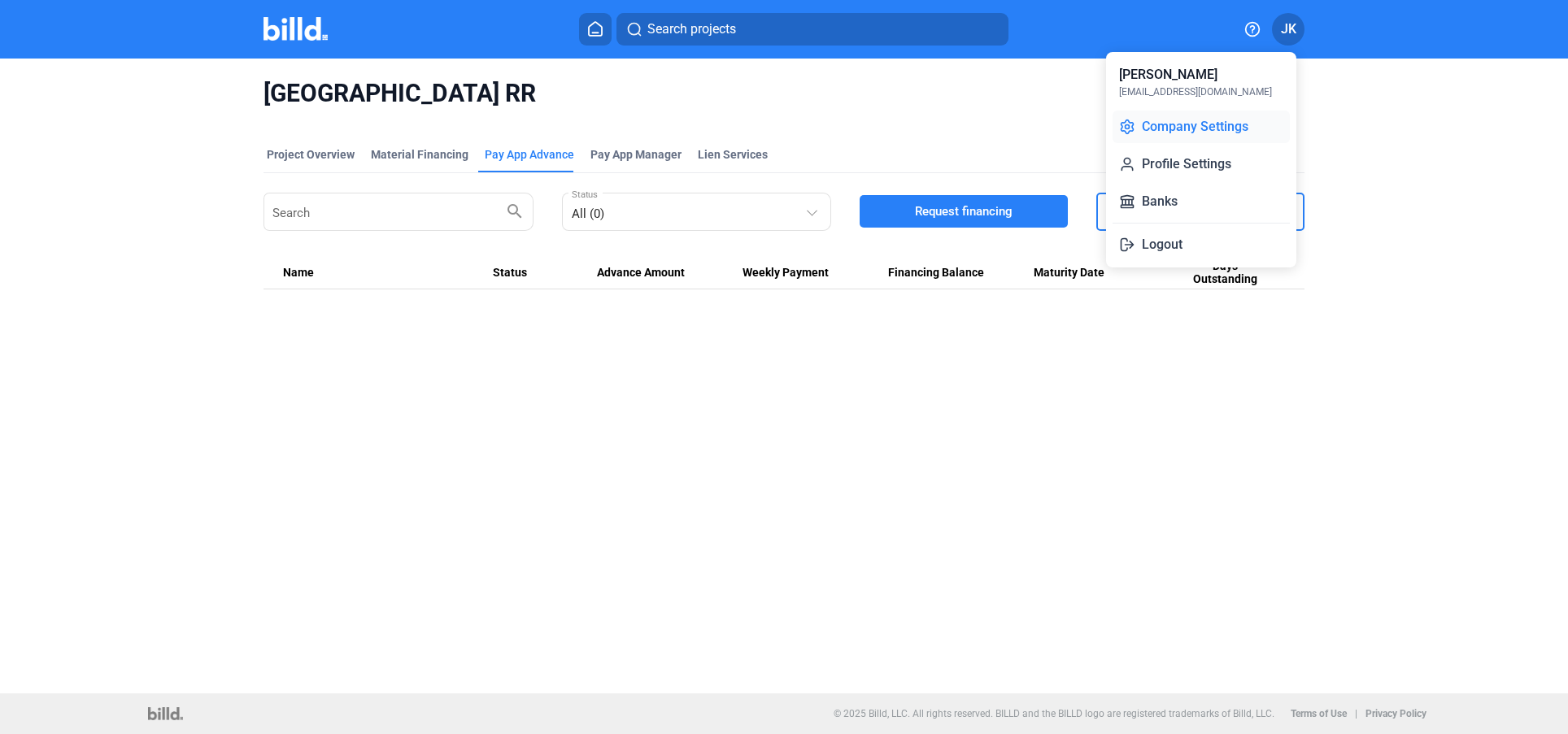
click at [1183, 126] on button "Company Settings" at bounding box center [1202, 126] width 178 height 32
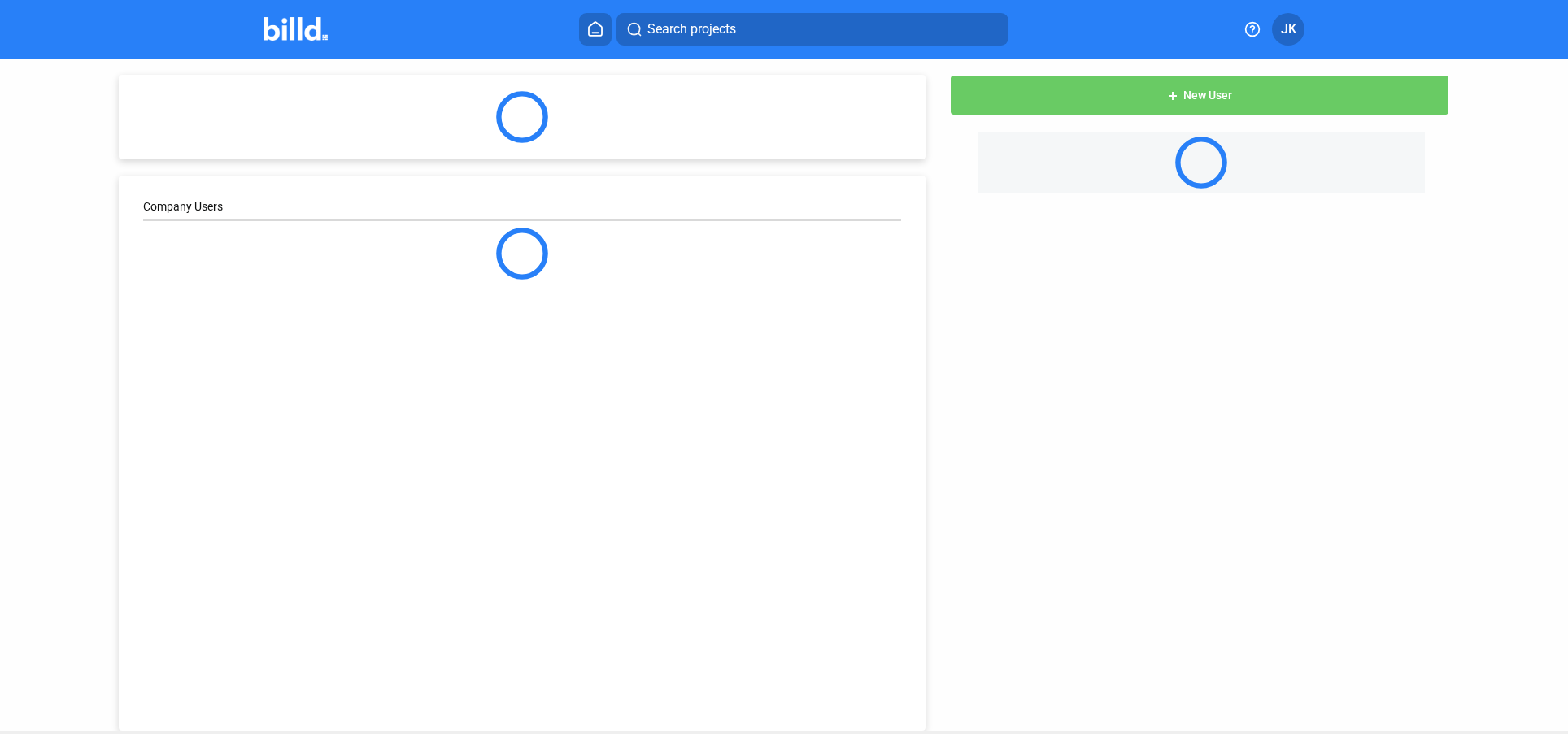
click at [1287, 31] on span "JK" at bounding box center [1289, 29] width 16 height 20
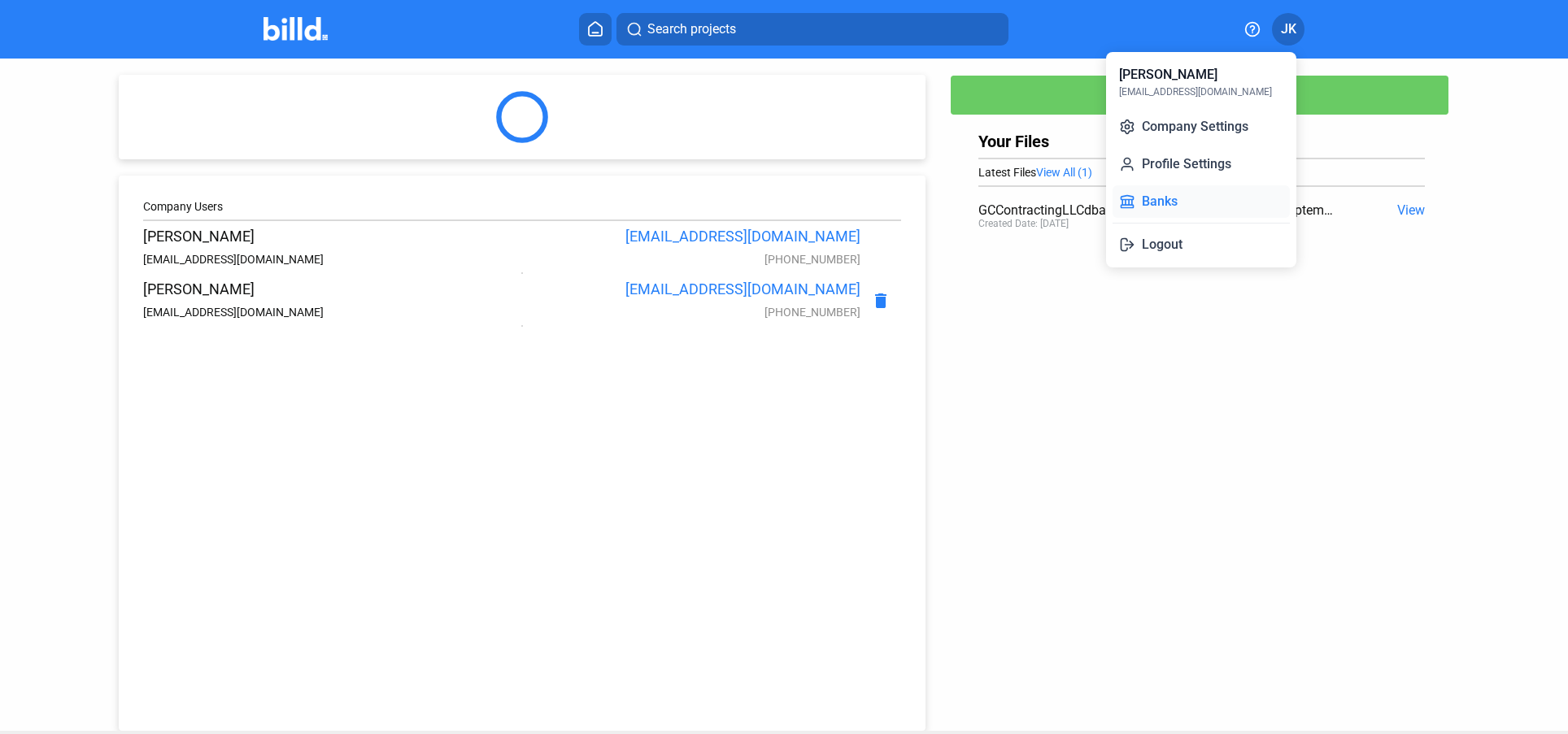
click at [1162, 198] on button "Banks" at bounding box center [1202, 201] width 178 height 32
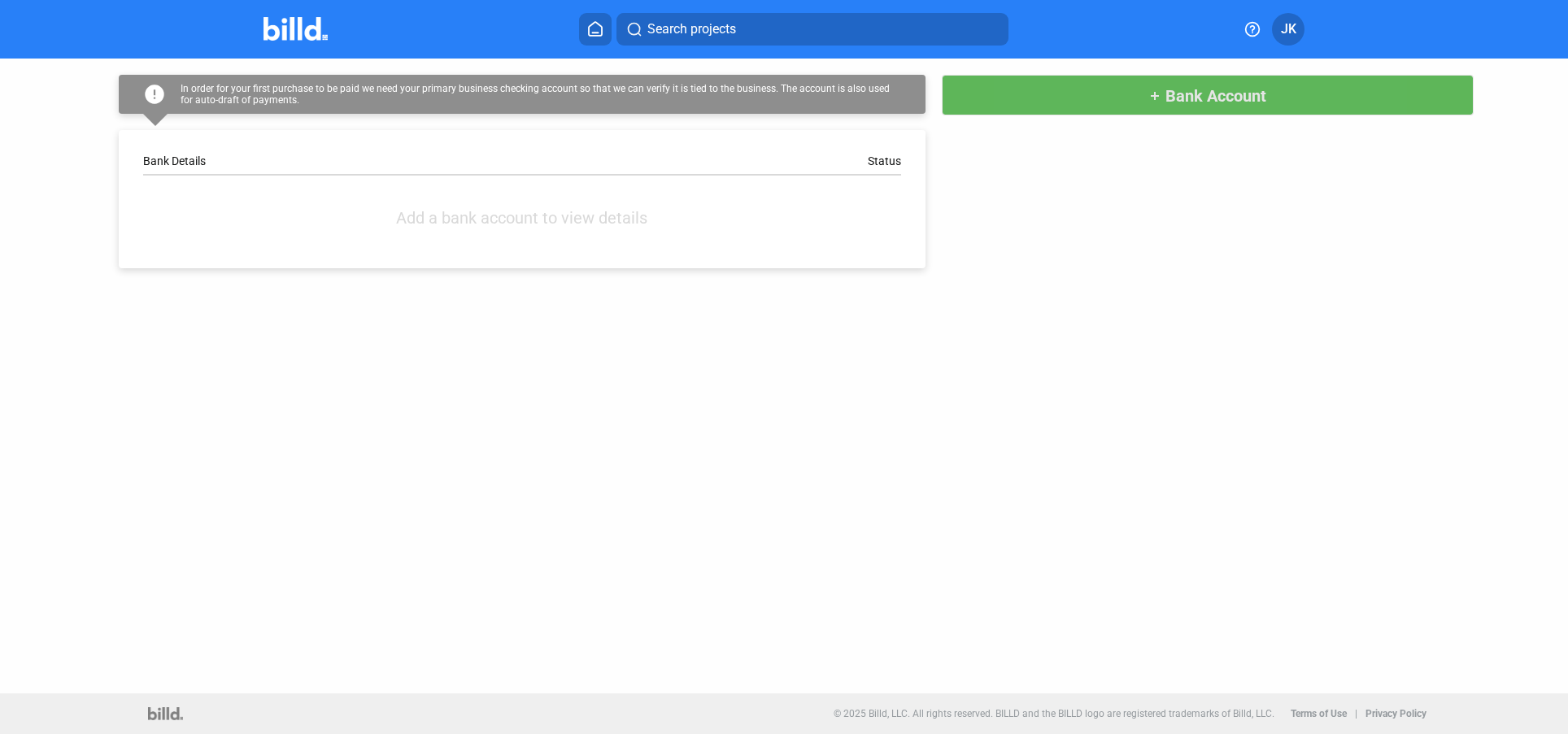
click at [1131, 101] on button "add Bank Account" at bounding box center [1208, 96] width 532 height 41
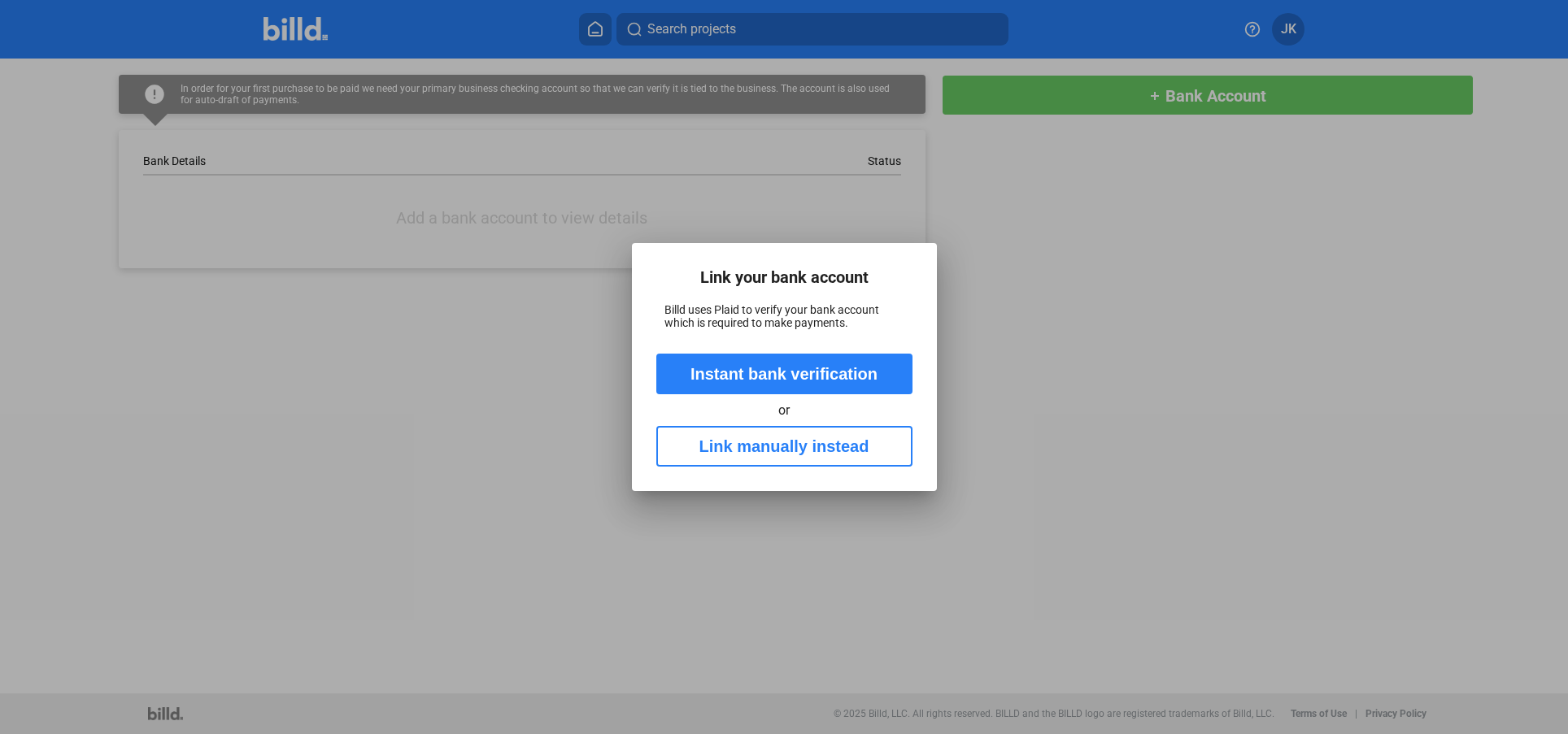
click at [780, 446] on button "Link manually instead" at bounding box center [784, 447] width 256 height 41
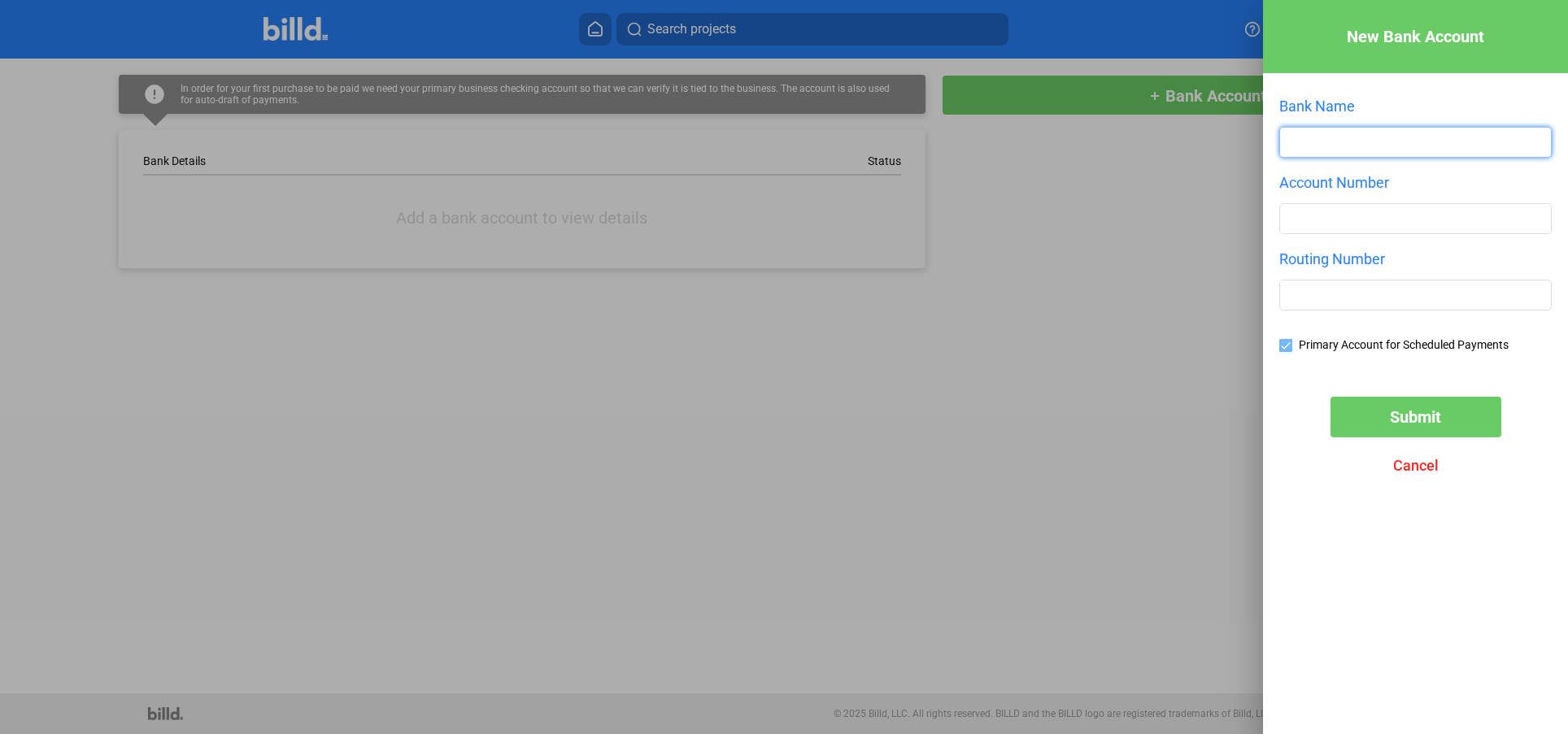
click at [1351, 141] on input "text" at bounding box center [1416, 143] width 270 height 29
click at [1346, 142] on input "text" at bounding box center [1416, 143] width 270 height 29
type input "Stock Yards Bank & Trust"
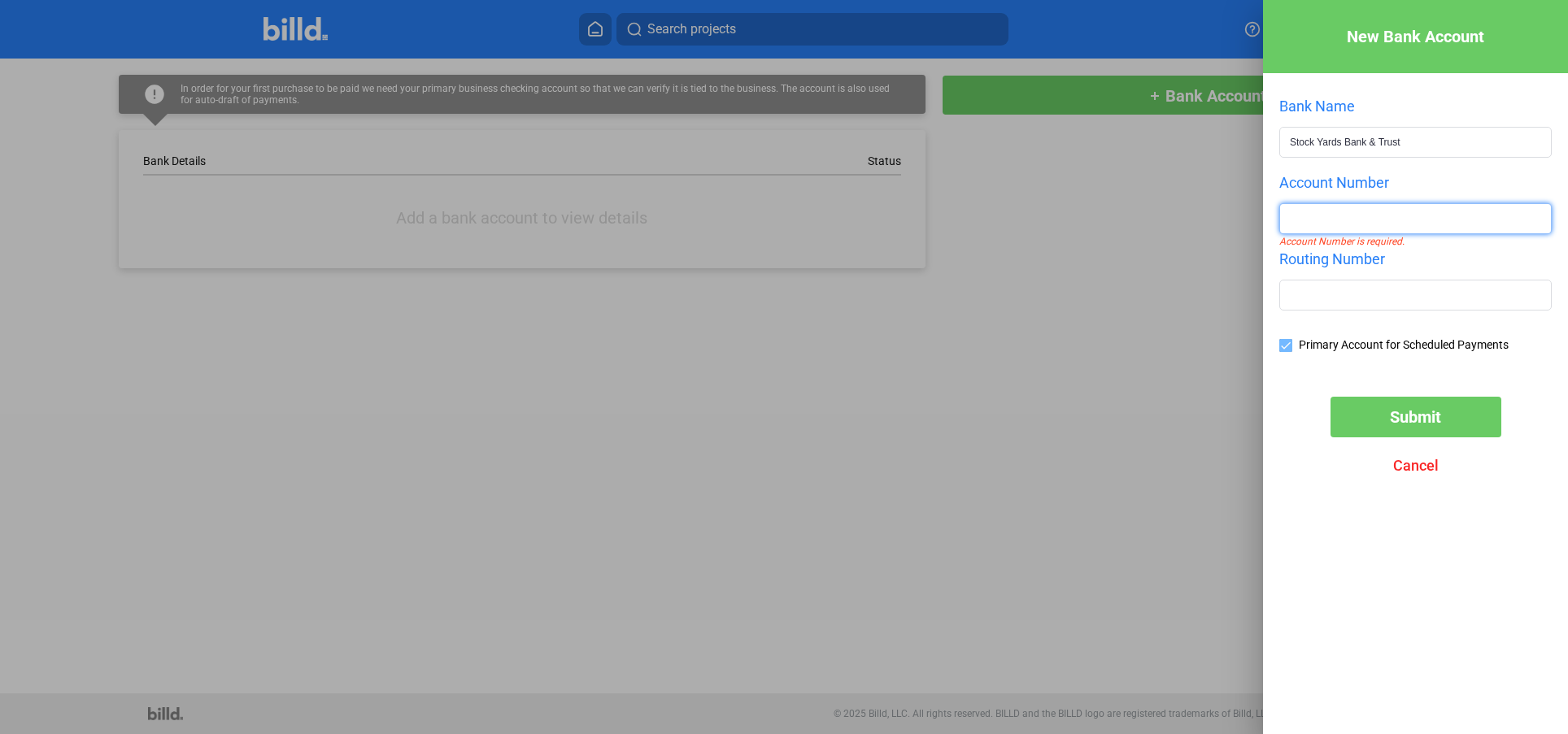
click at [1340, 213] on input "number" at bounding box center [1416, 219] width 270 height 29
paste input "420003487"
type input "420003487"
drag, startPoint x: 1408, startPoint y: 278, endPoint x: 1392, endPoint y: 285, distance: 17.5
click at [1406, 278] on div "Routing Number" at bounding box center [1416, 289] width 272 height 76
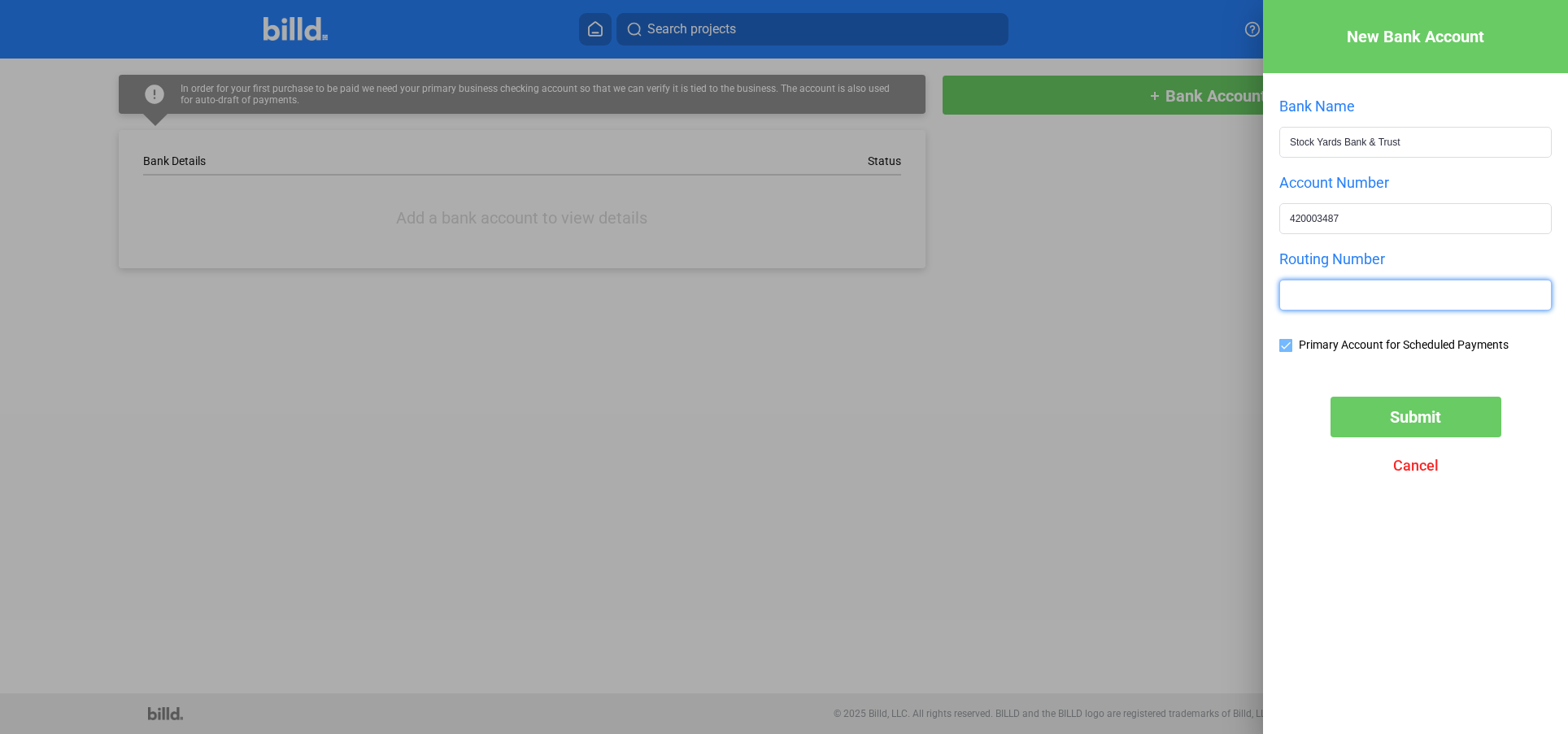
click at [1383, 291] on input "text" at bounding box center [1416, 295] width 270 height 29
type input "083000564"
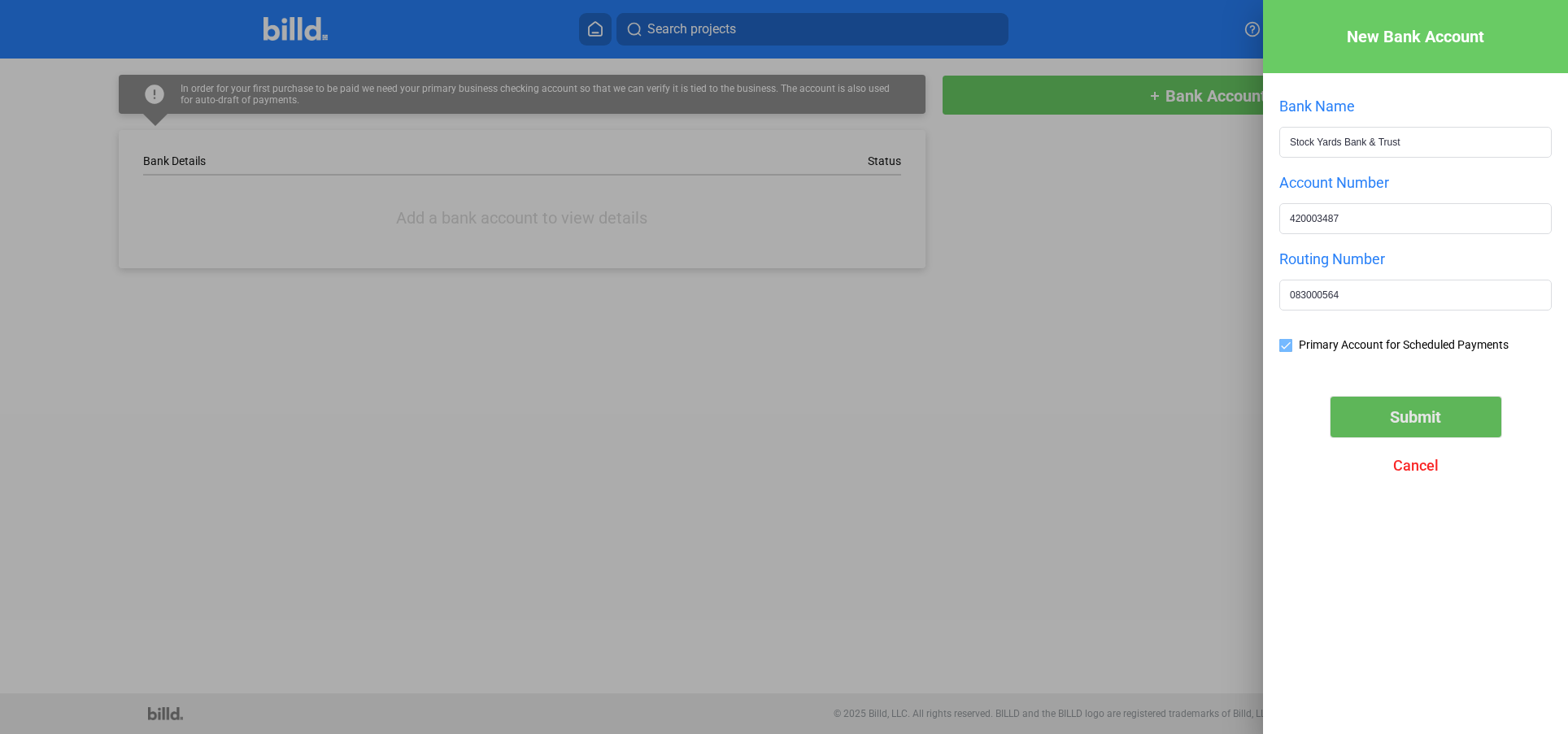
click at [1402, 418] on span "Submit" at bounding box center [1416, 417] width 51 height 20
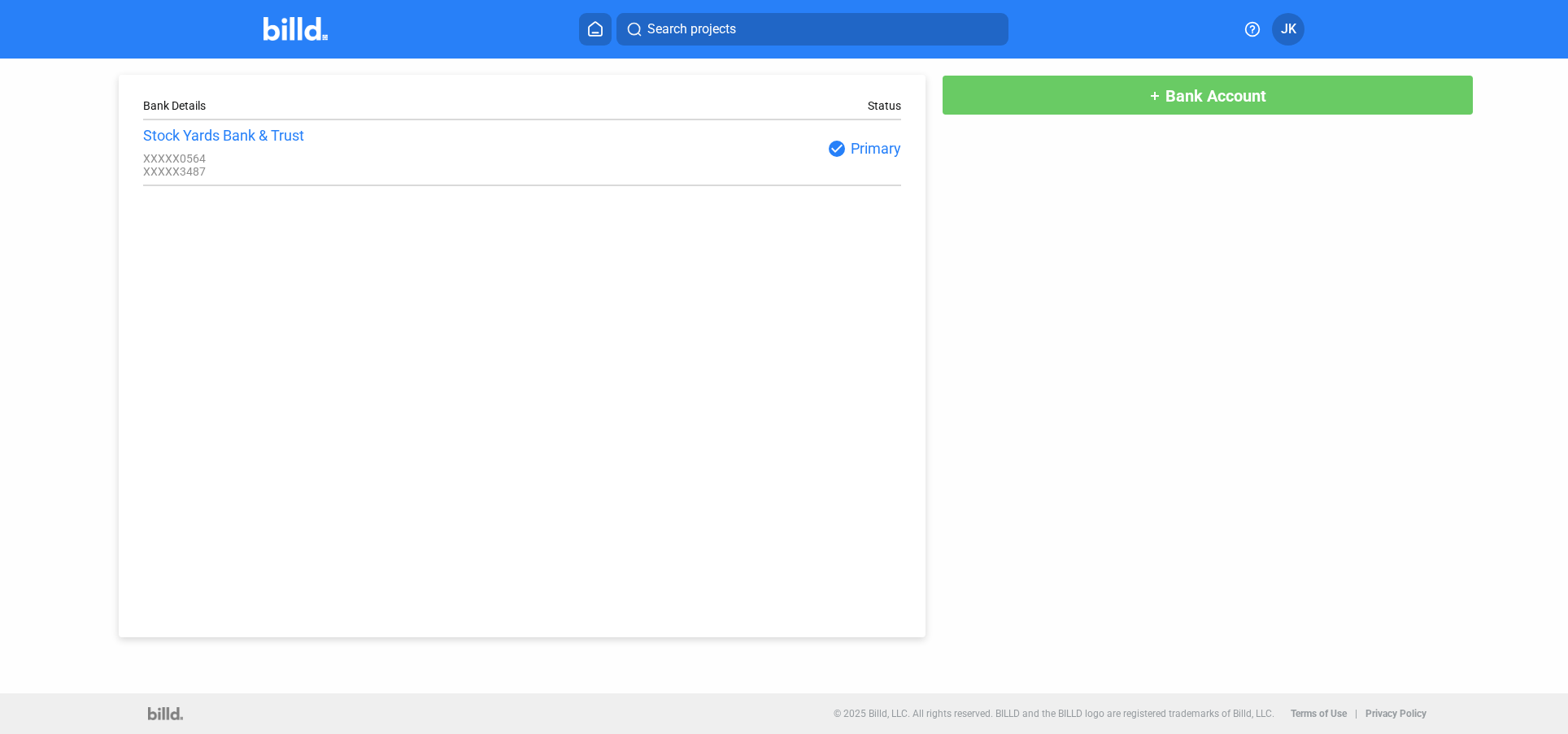
click at [1300, 36] on button "JK" at bounding box center [1288, 28] width 32 height 32
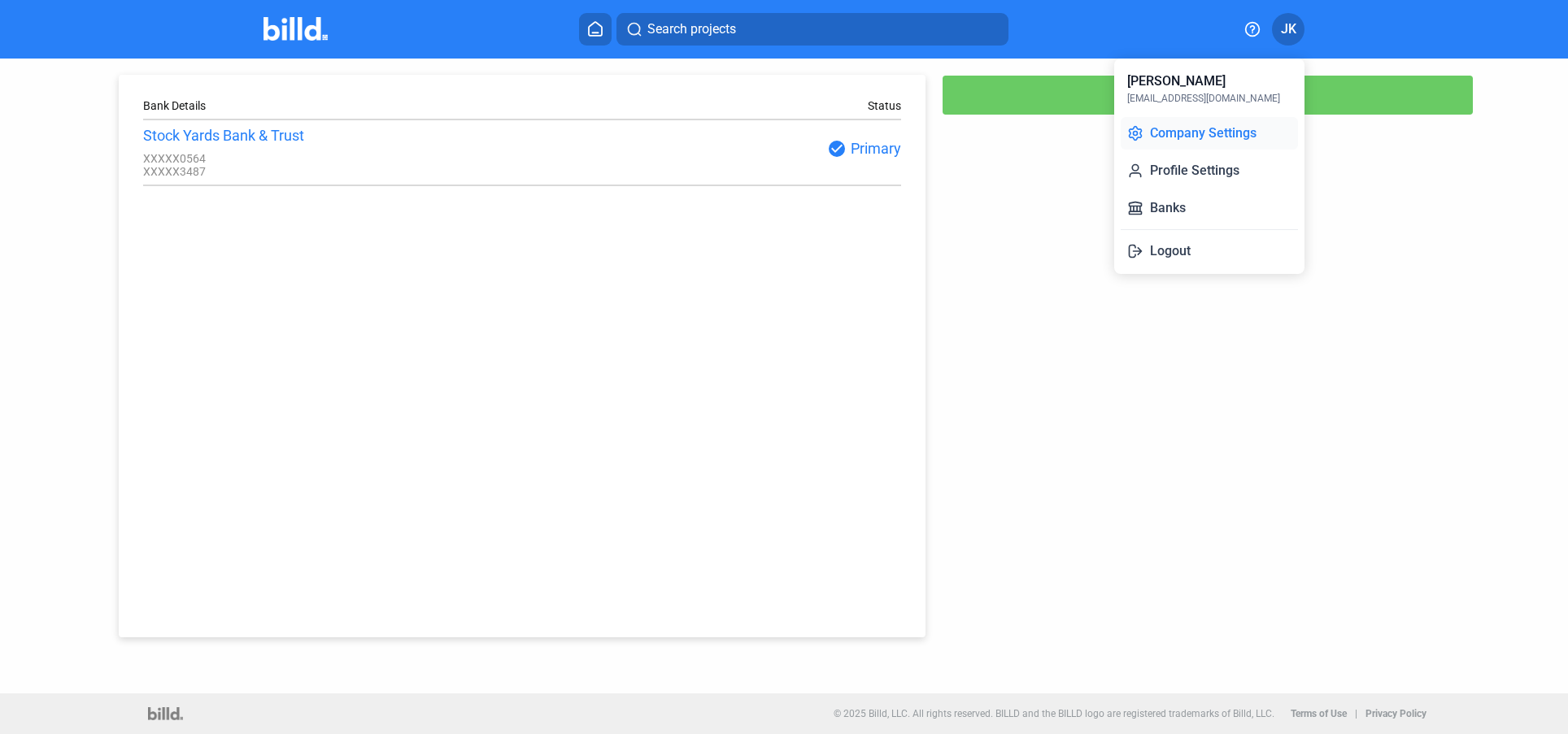
click at [1180, 133] on button "Company Settings" at bounding box center [1210, 133] width 178 height 32
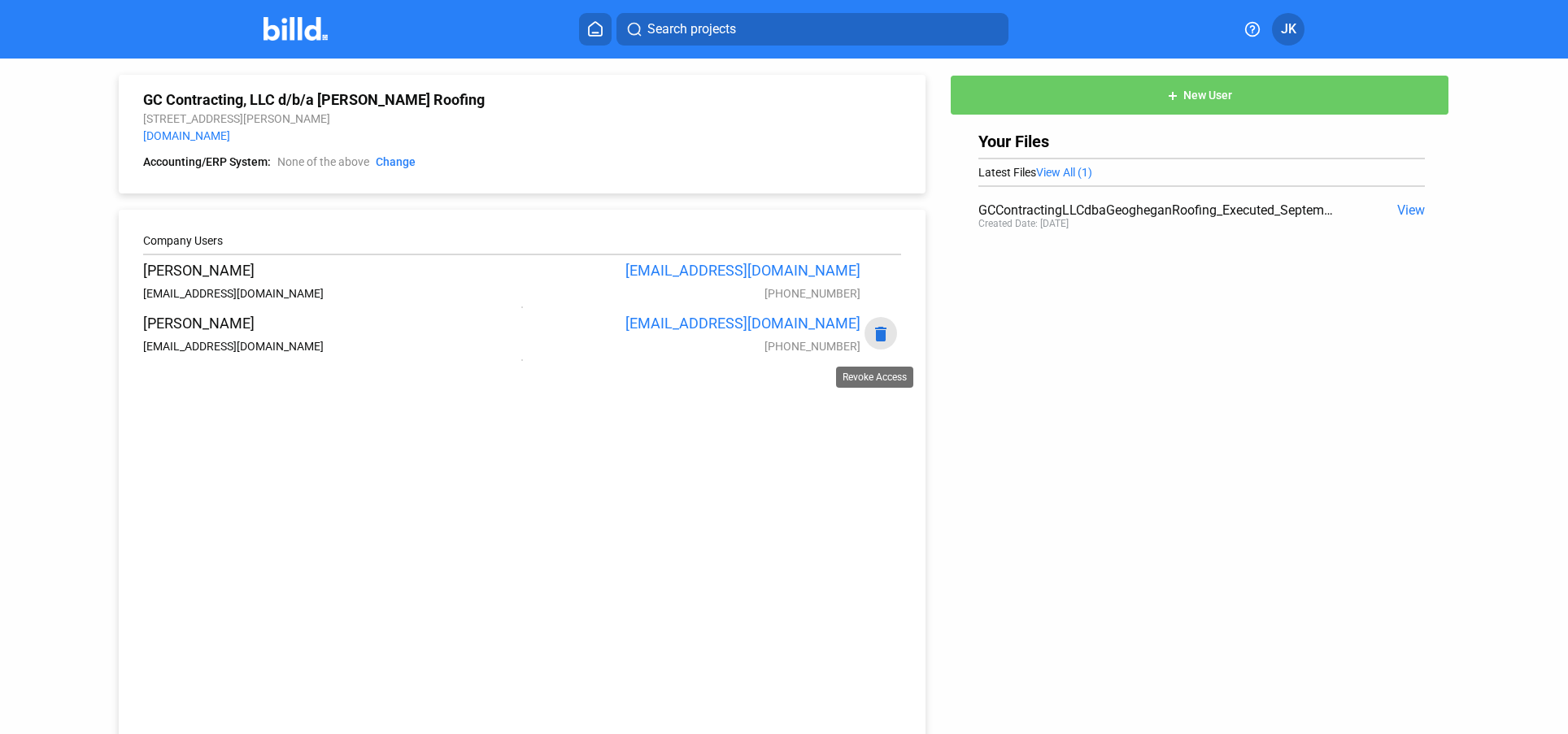
click at [880, 339] on mat-icon "delete" at bounding box center [881, 334] width 20 height 20
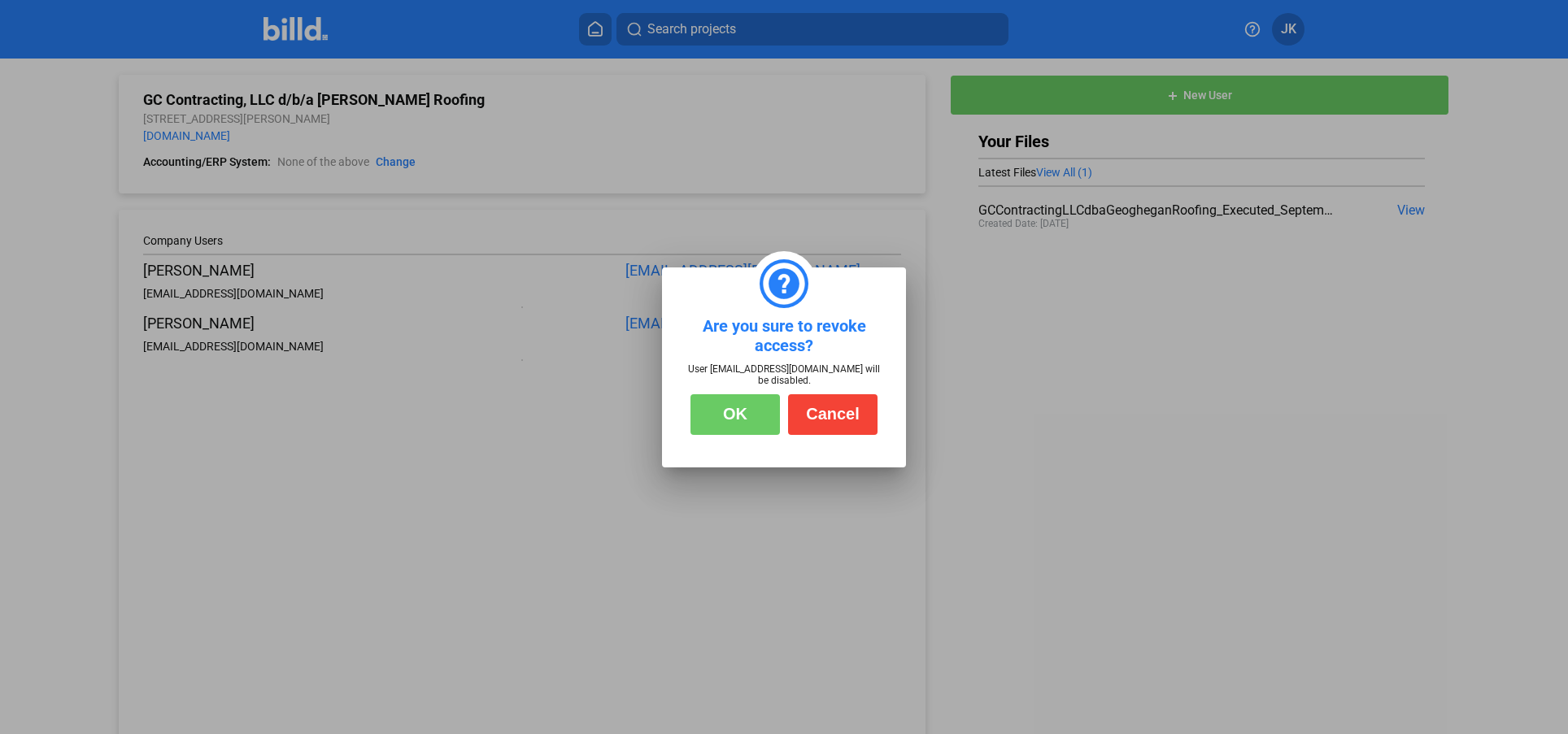
click at [757, 402] on button "OK" at bounding box center [735, 415] width 90 height 41
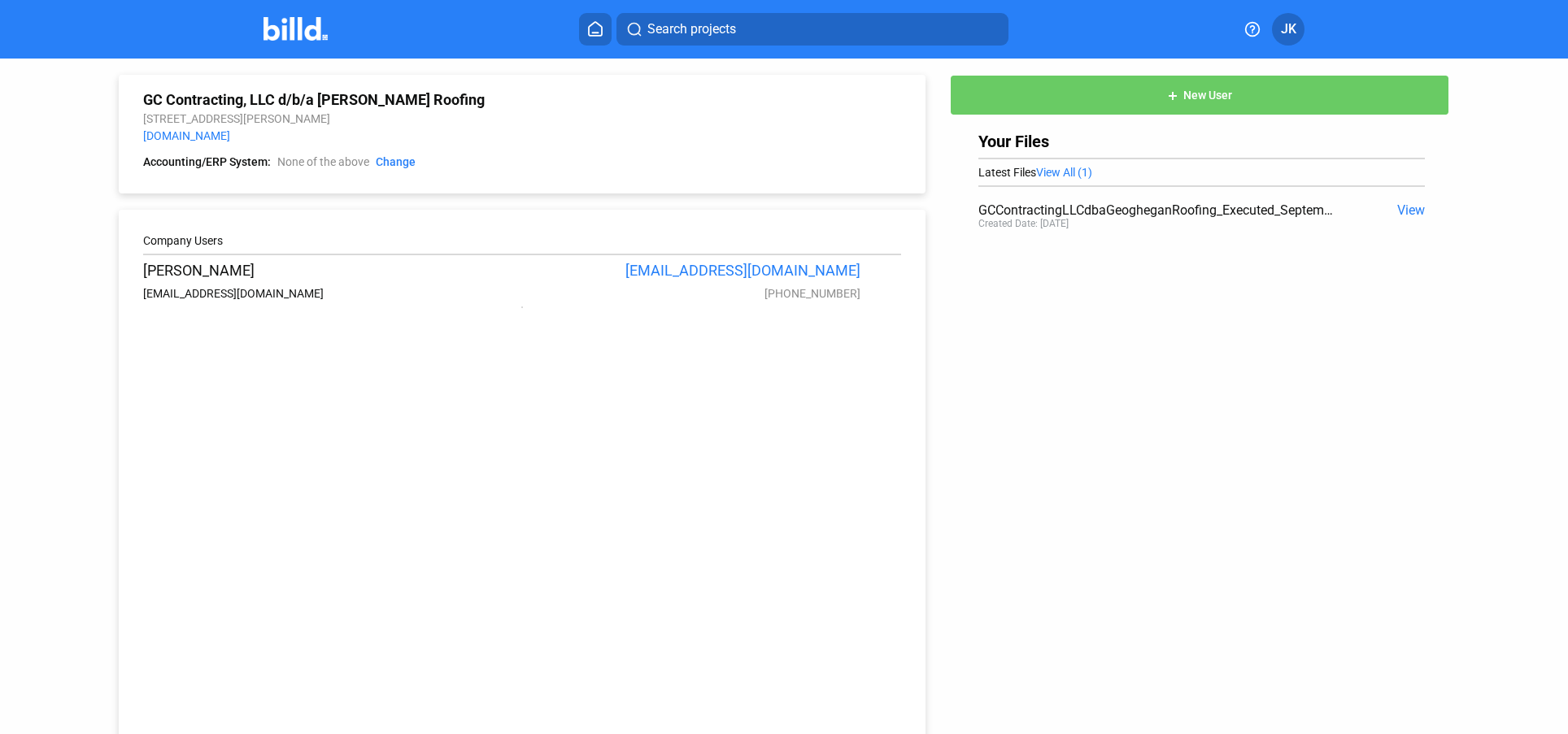
click at [1284, 25] on span "JK" at bounding box center [1289, 29] width 16 height 20
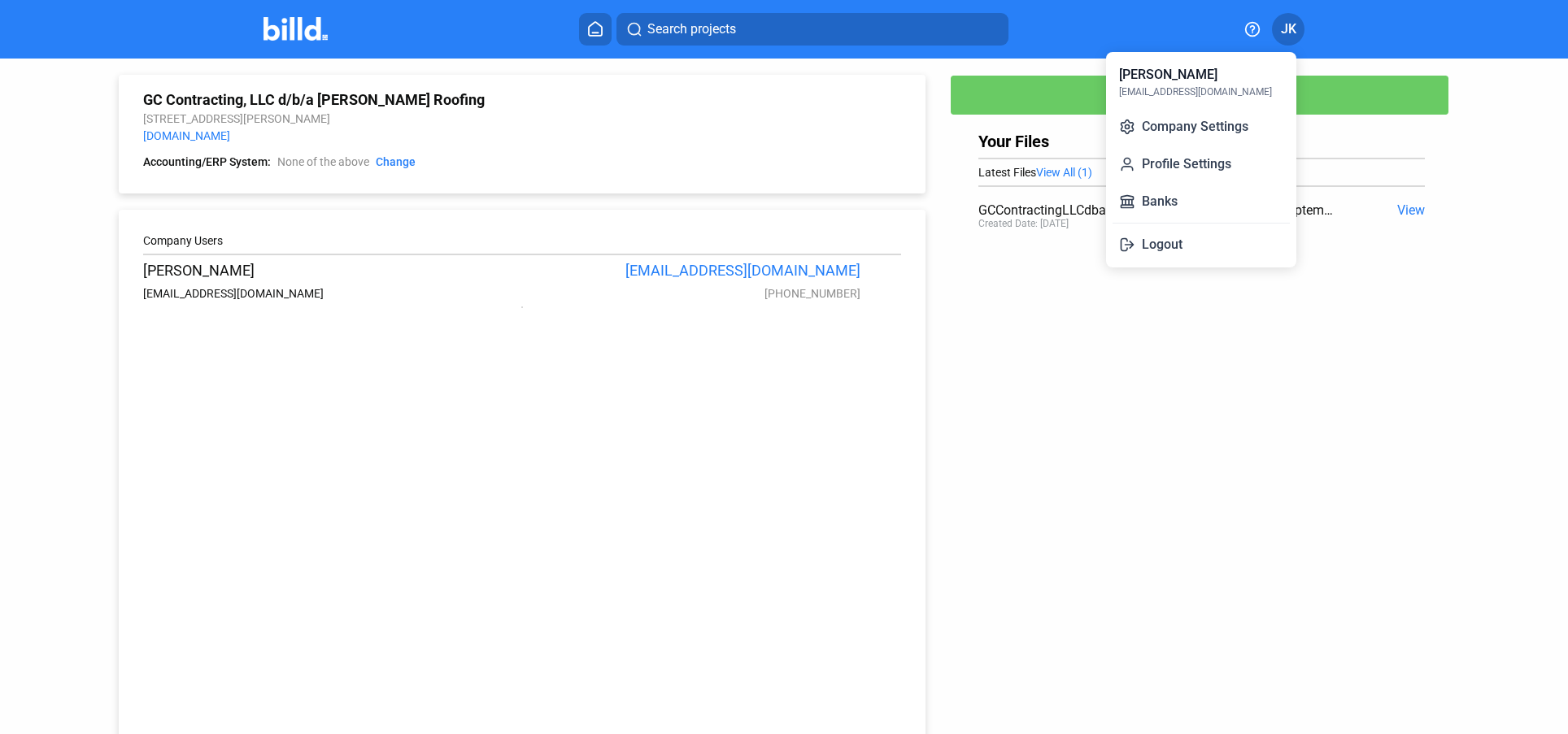
click at [593, 25] on div at bounding box center [784, 367] width 1568 height 734
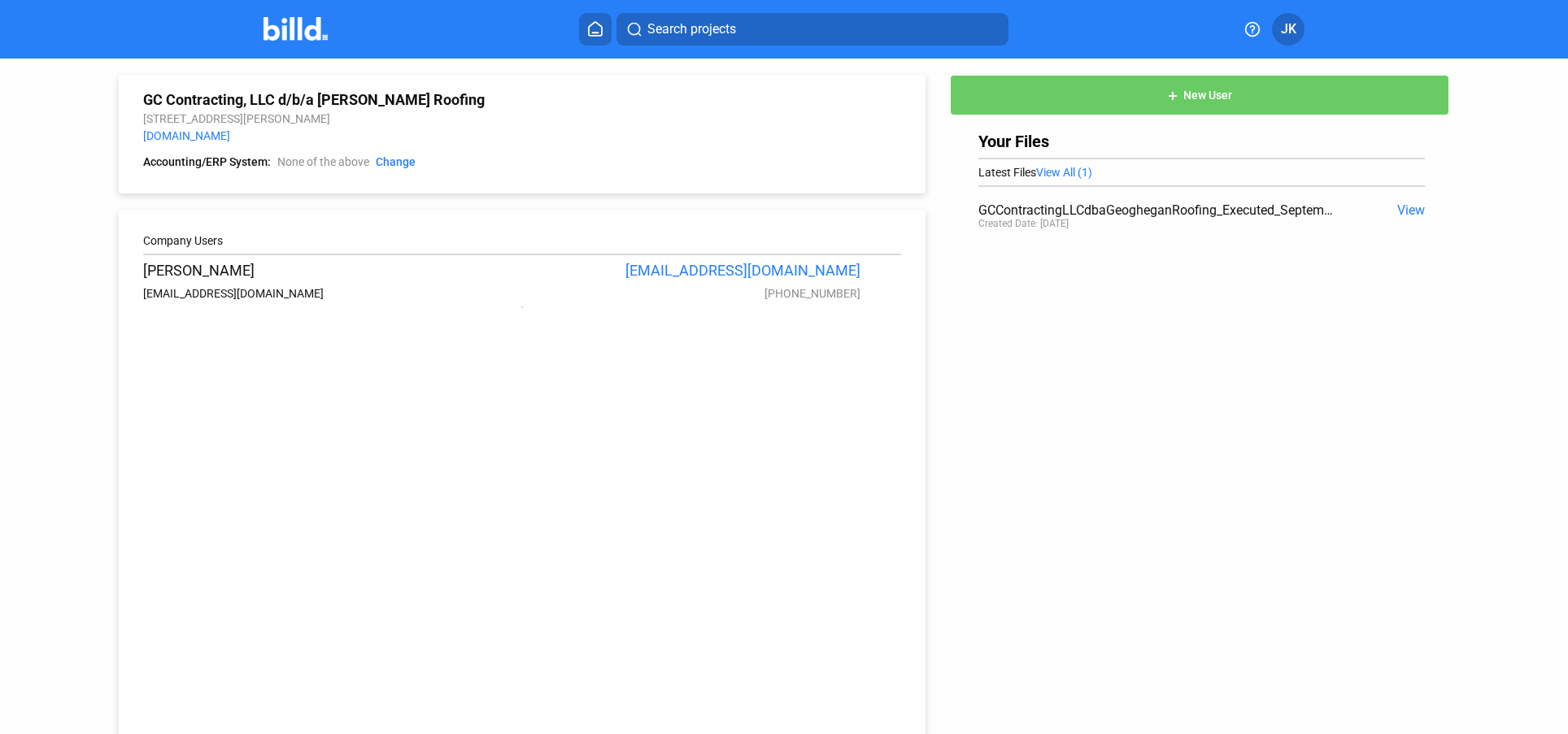
click at [593, 31] on icon at bounding box center [596, 29] width 17 height 16
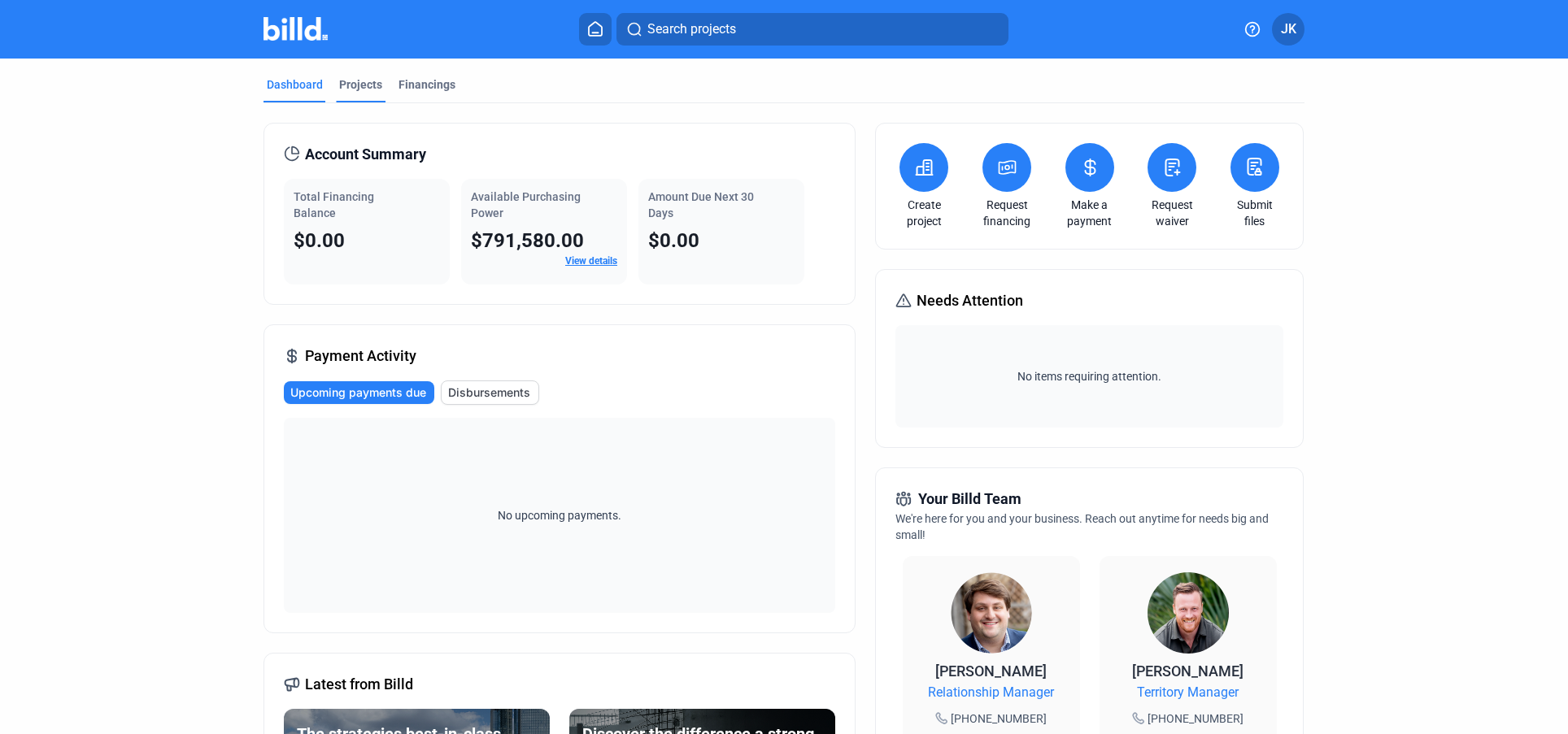
click at [366, 83] on div "Projects" at bounding box center [360, 84] width 43 height 17
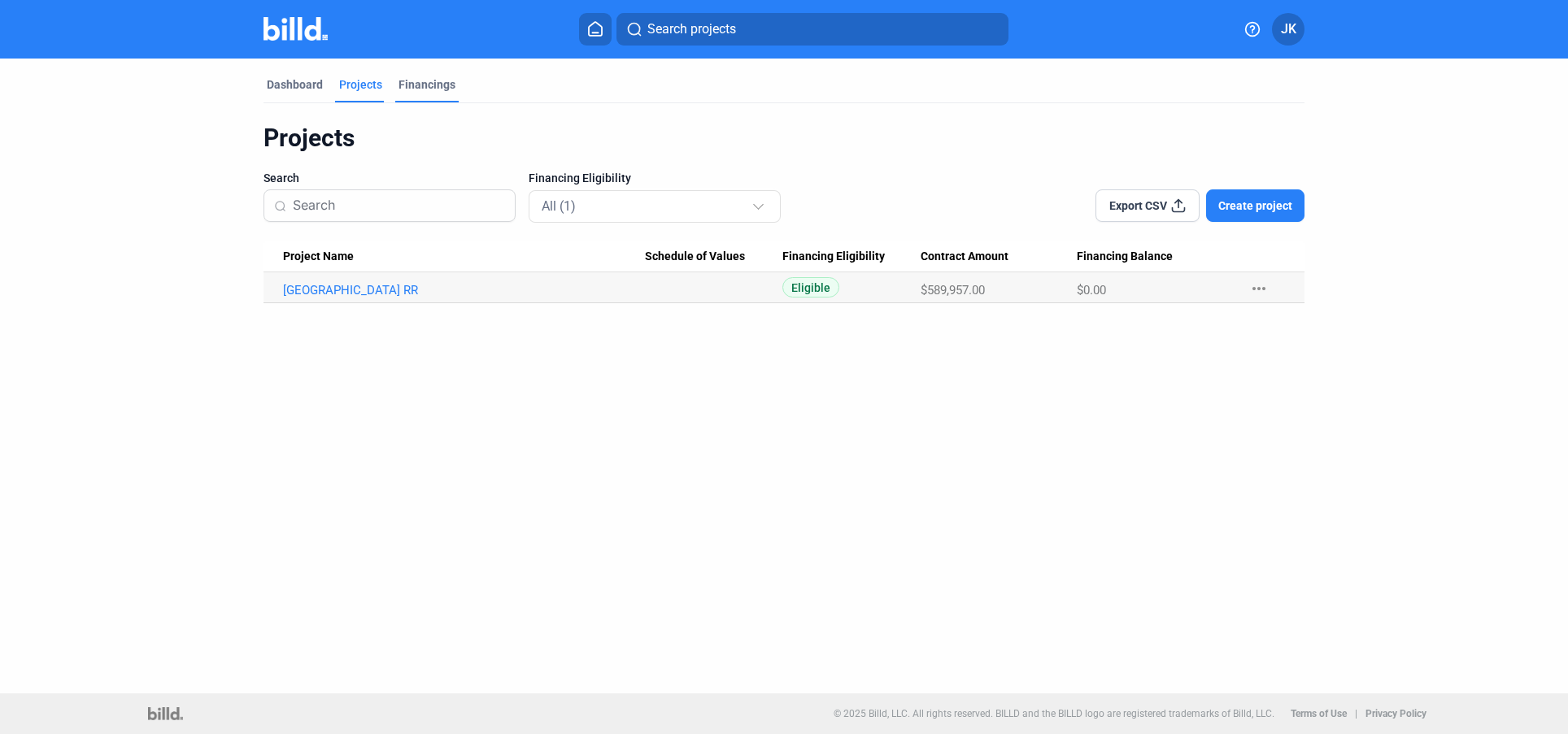
click at [435, 85] on div "Financings" at bounding box center [427, 84] width 57 height 17
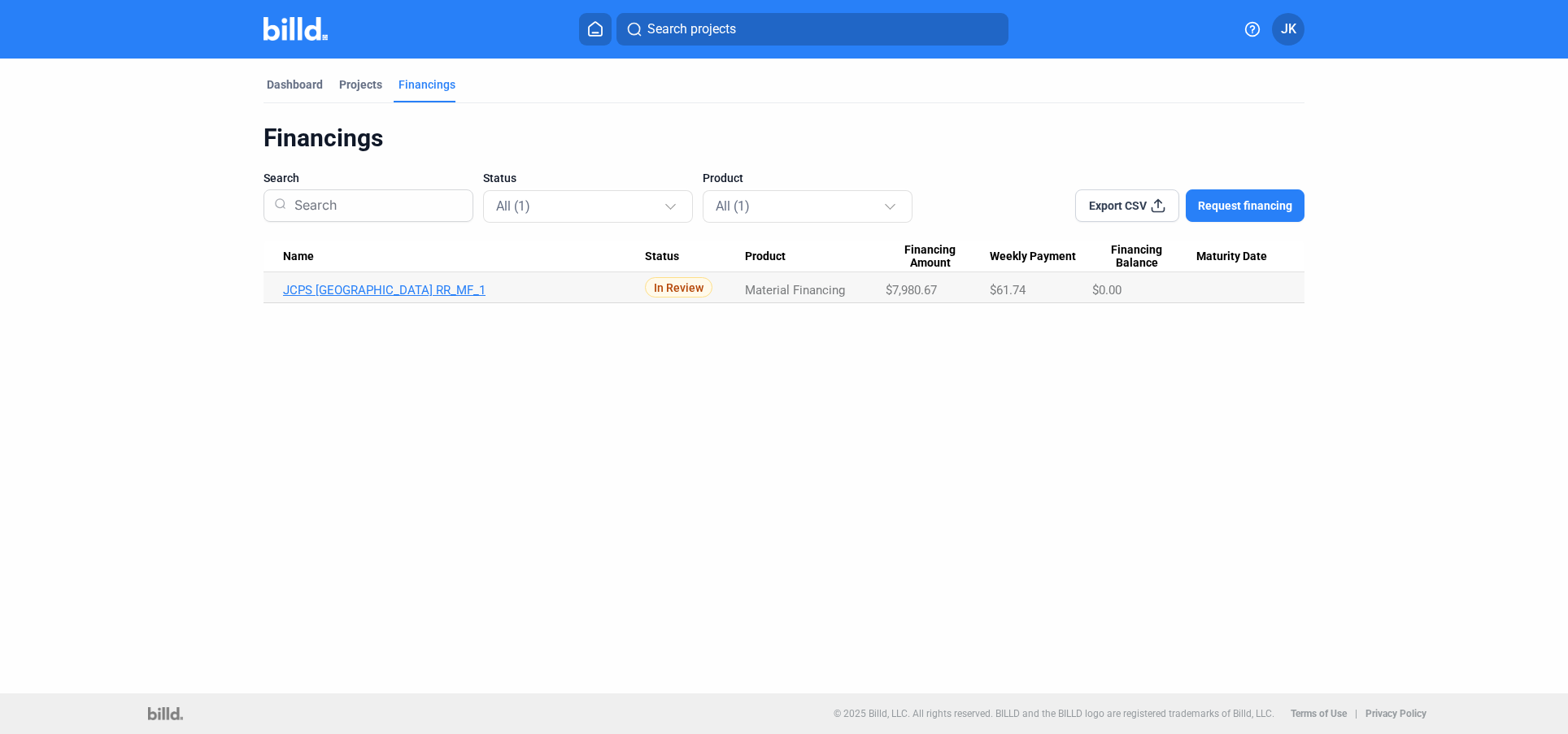
click at [408, 290] on link "JCPS [GEOGRAPHIC_DATA] RR_MF_1" at bounding box center [464, 290] width 362 height 15
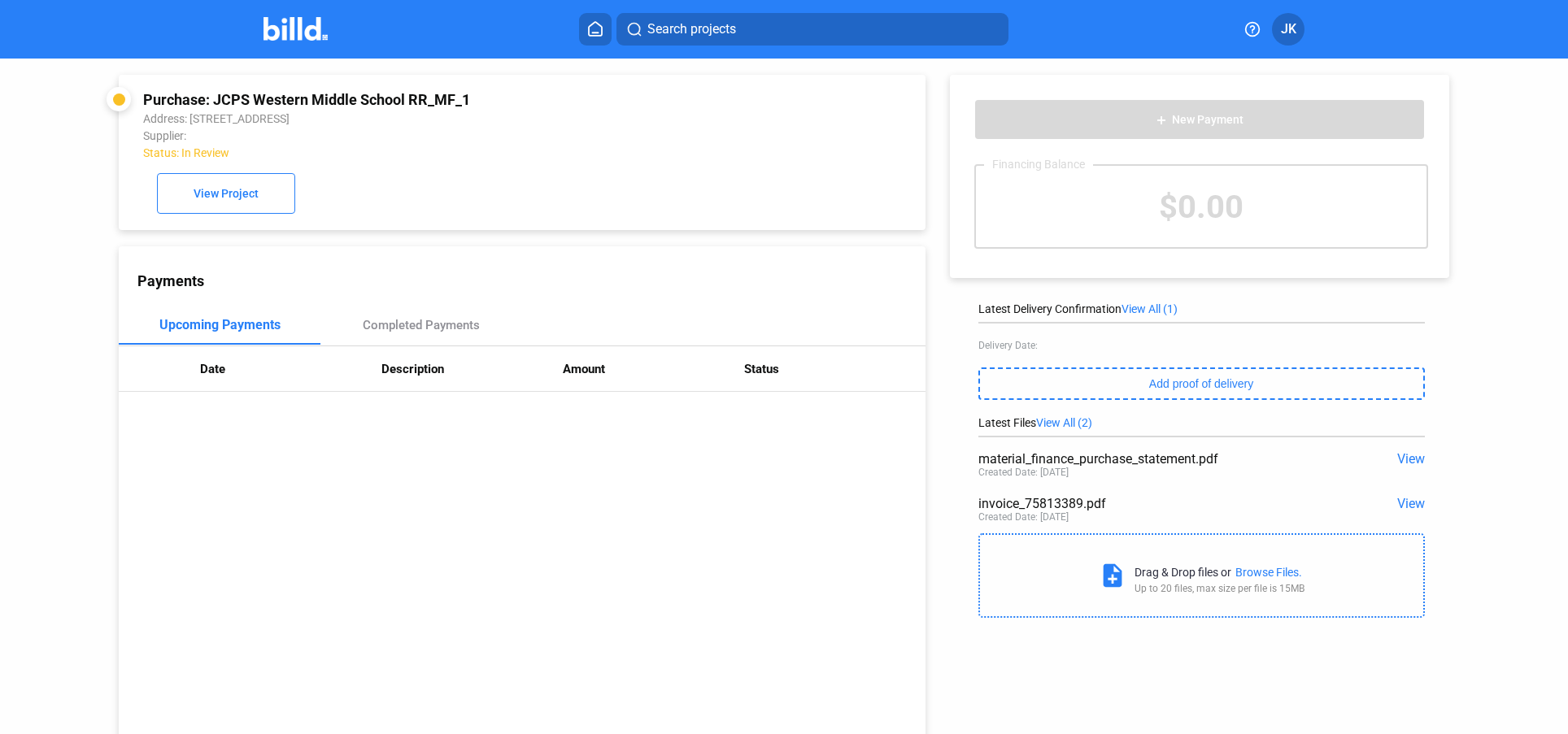
click at [598, 30] on icon at bounding box center [596, 29] width 17 height 16
